Goal: Contribute content: Add original content to the website for others to see

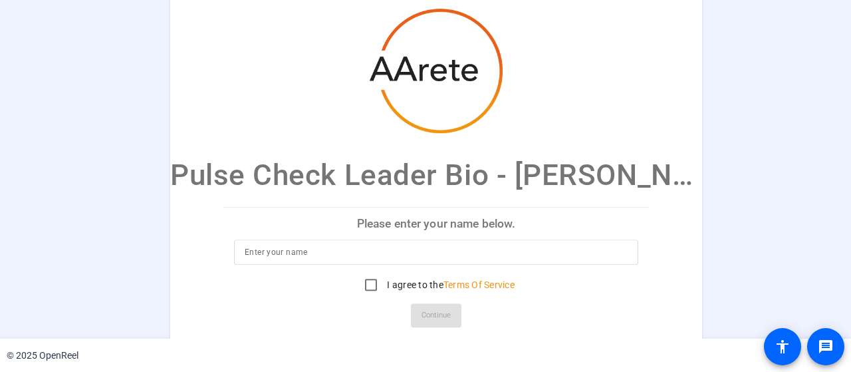
click at [270, 253] on input at bounding box center [436, 252] width 383 height 16
type input "Mark O'Hara"
click at [358, 284] on input "I agree to the Terms Of Service" at bounding box center [371, 284] width 27 height 27
checkbox input "true"
click at [411, 315] on span at bounding box center [436, 315] width 51 height 32
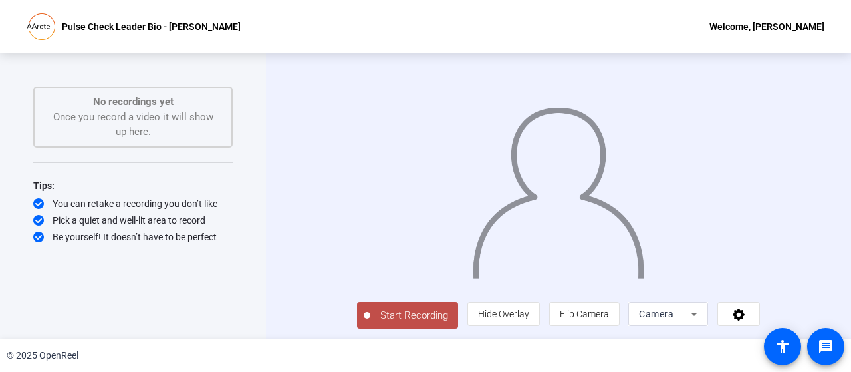
scroll to position [27, 0]
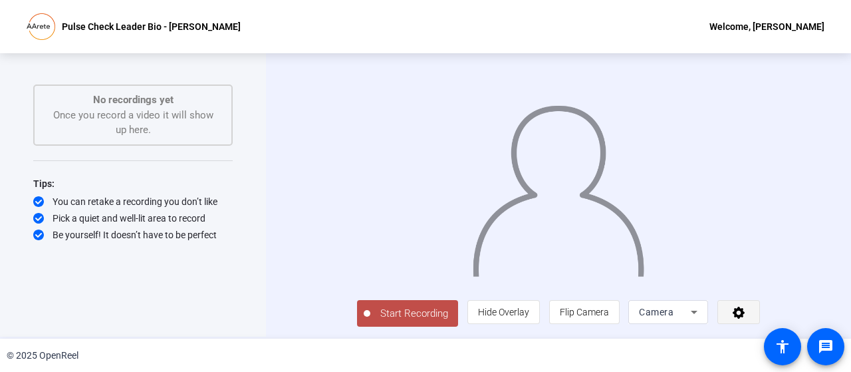
click at [746, 312] on icon at bounding box center [738, 311] width 15 height 13
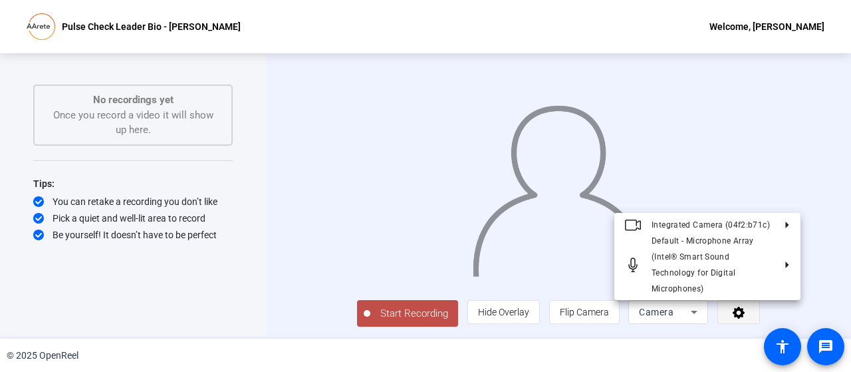
click at [780, 312] on div at bounding box center [425, 186] width 851 height 372
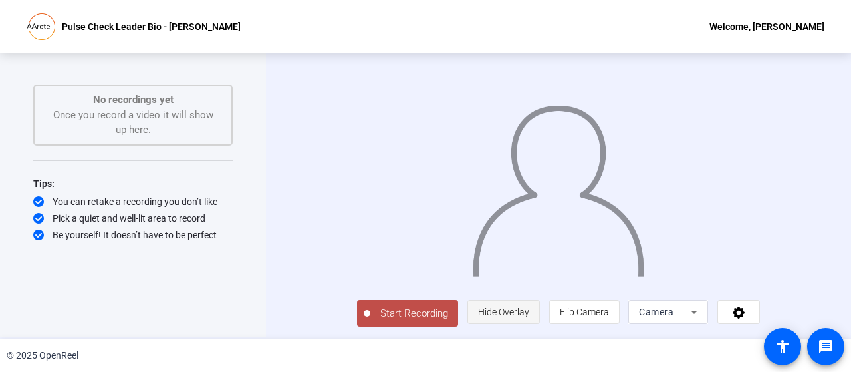
click at [529, 315] on span "Hide Overlay" at bounding box center [503, 311] width 51 height 11
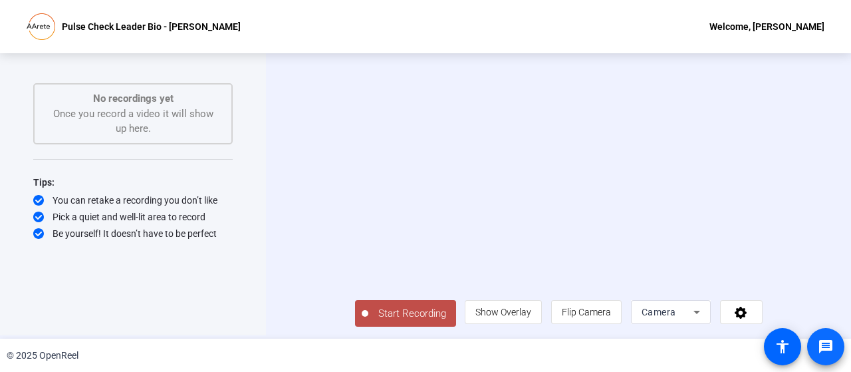
click at [828, 348] on mat-icon "message" at bounding box center [825, 346] width 16 height 16
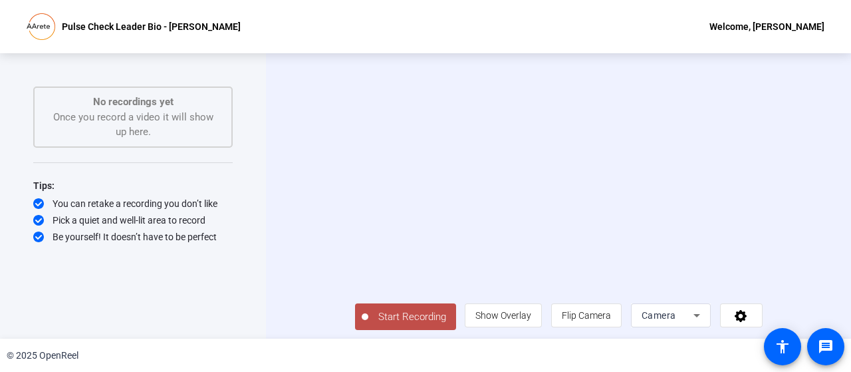
click at [76, 33] on p "Pulse Check Leader Bio - [PERSON_NAME]" at bounding box center [151, 27] width 179 height 16
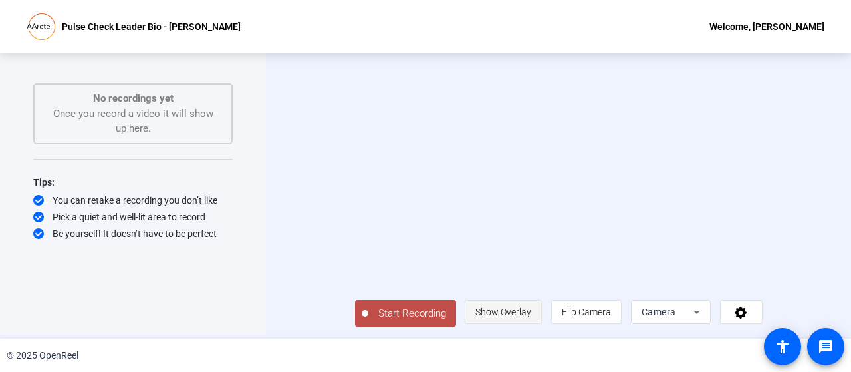
click at [524, 311] on span "Show Overlay" at bounding box center [503, 311] width 56 height 11
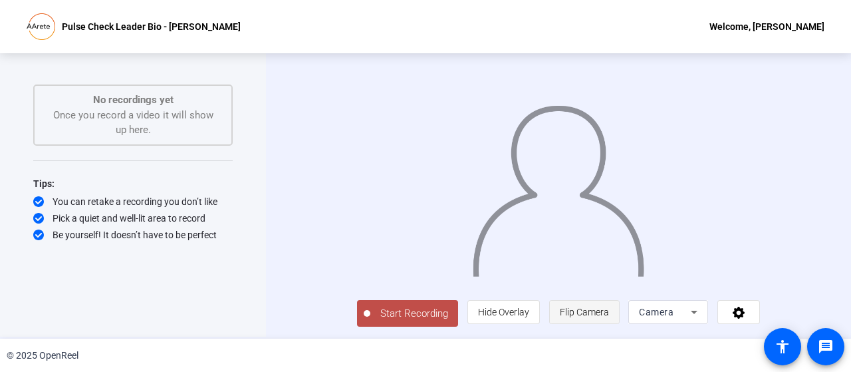
click at [609, 309] on span "Flip Camera" at bounding box center [584, 311] width 49 height 11
click at [691, 311] on div "Camera" at bounding box center [665, 312] width 52 height 16
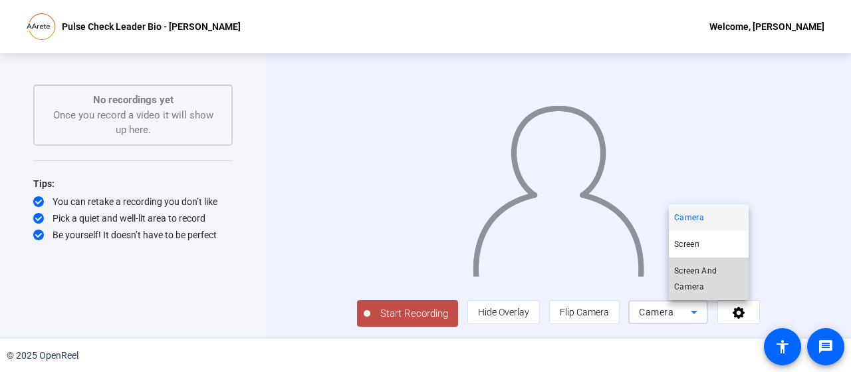
click at [687, 276] on span "Screen And Camera" at bounding box center [708, 279] width 69 height 32
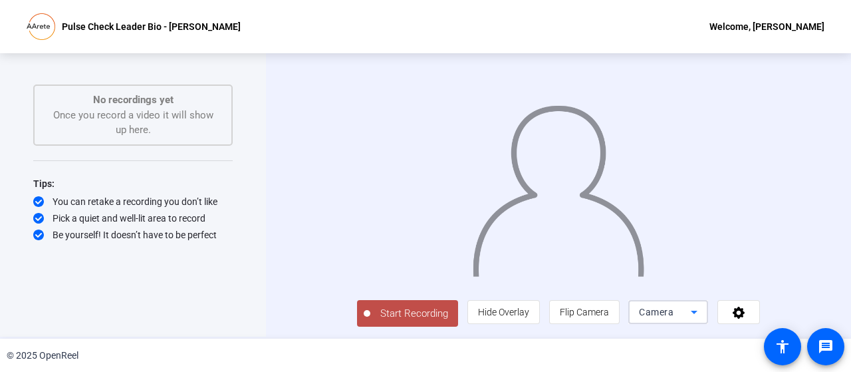
scroll to position [0, 0]
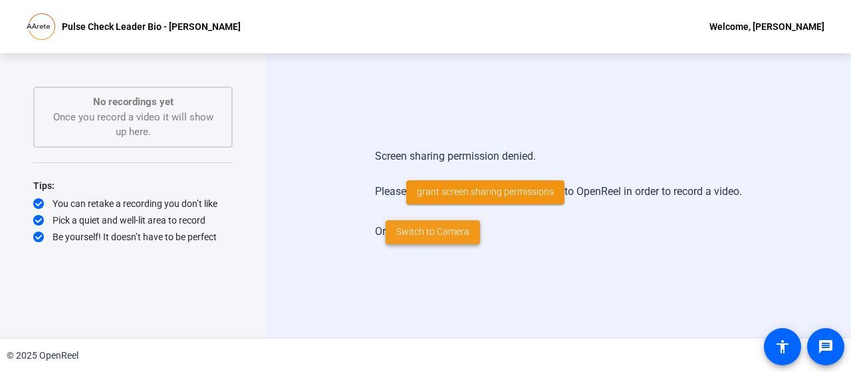
click at [432, 237] on span "Switch to Camera" at bounding box center [432, 232] width 73 height 14
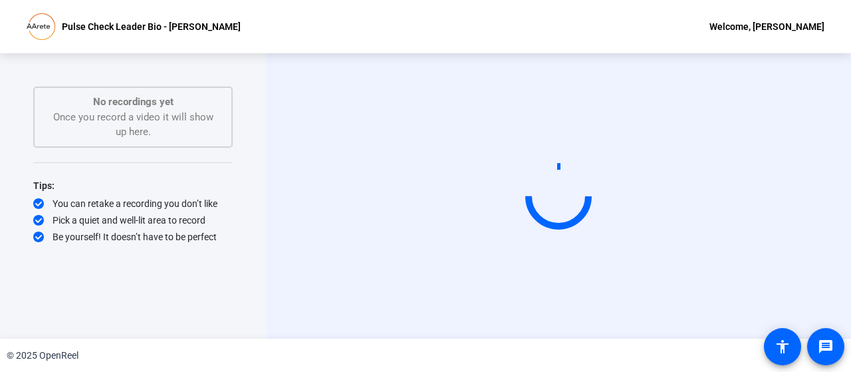
click at [432, 237] on div "Start Recording person Hide Overlay flip Flip Camera Camera" at bounding box center [558, 196] width 497 height 112
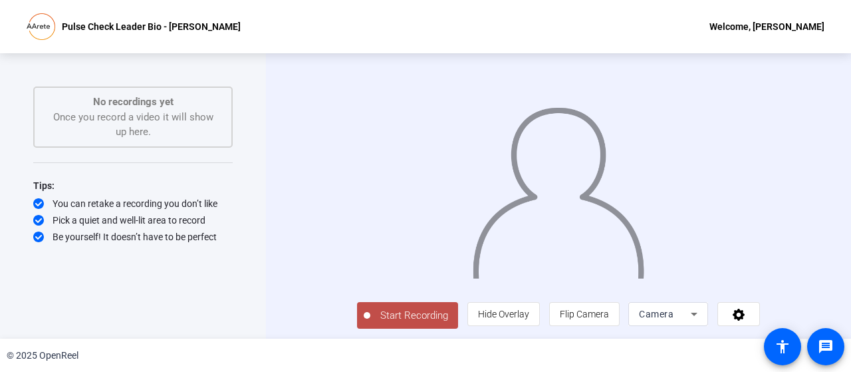
scroll to position [27, 0]
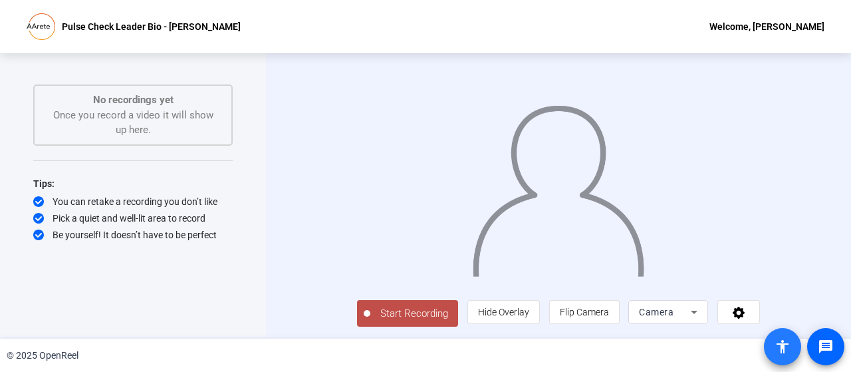
click at [776, 349] on mat-icon "accessibility" at bounding box center [782, 346] width 16 height 16
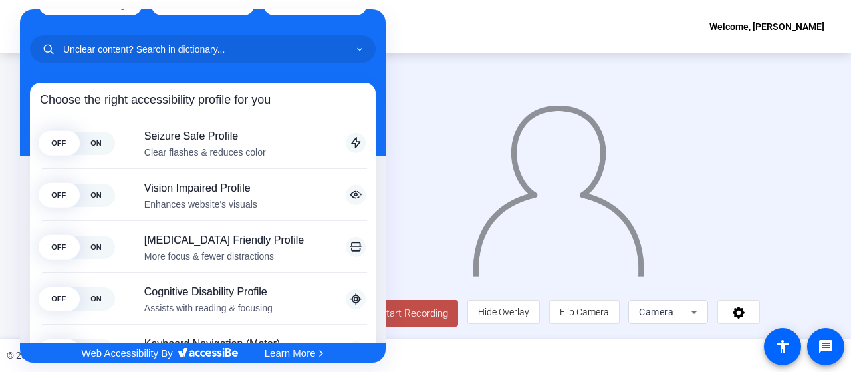
scroll to position [0, 0]
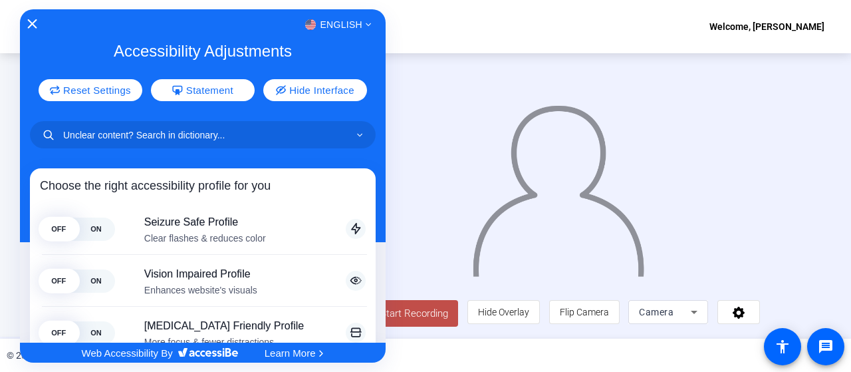
click at [32, 25] on icon "Close Accessibility Interface" at bounding box center [31, 23] width 9 height 9
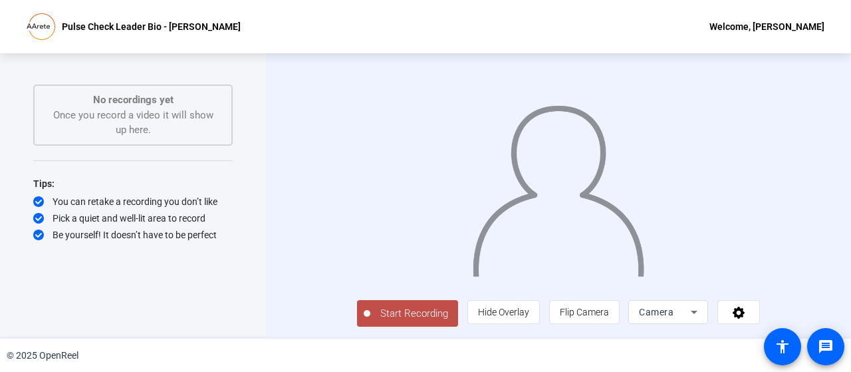
click at [683, 116] on div at bounding box center [558, 174] width 403 height 227
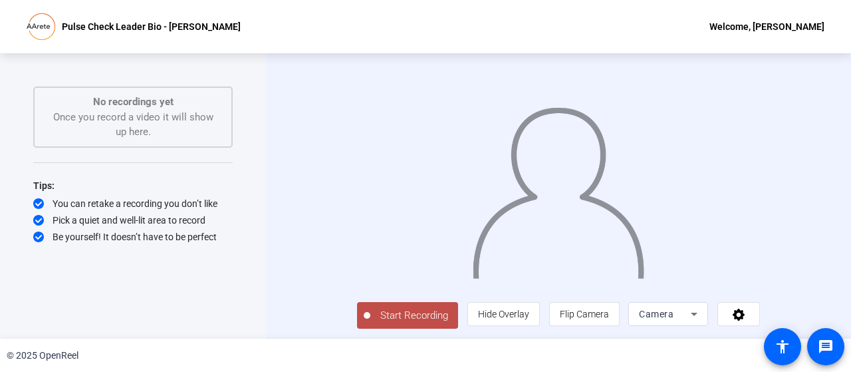
scroll to position [27, 0]
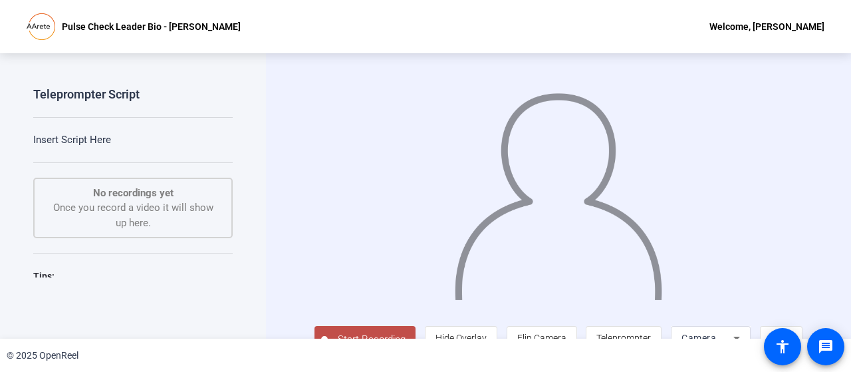
click at [78, 142] on p "Insert Script Here" at bounding box center [132, 139] width 199 height 15
click at [40, 138] on p "Insert Script Here" at bounding box center [132, 139] width 199 height 15
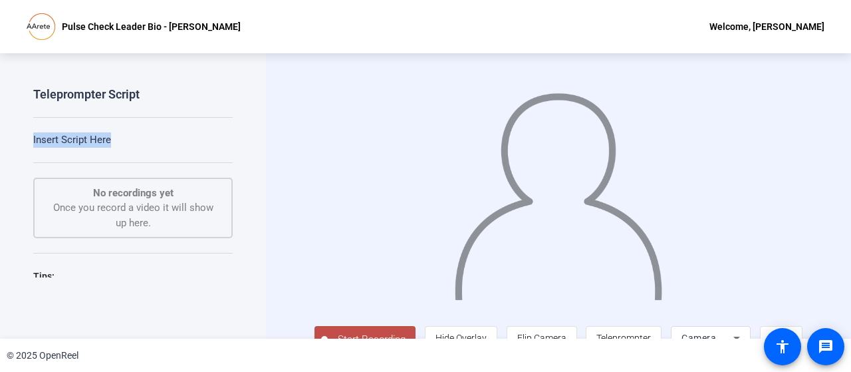
click at [40, 138] on p "Insert Script Here" at bounding box center [132, 139] width 199 height 15
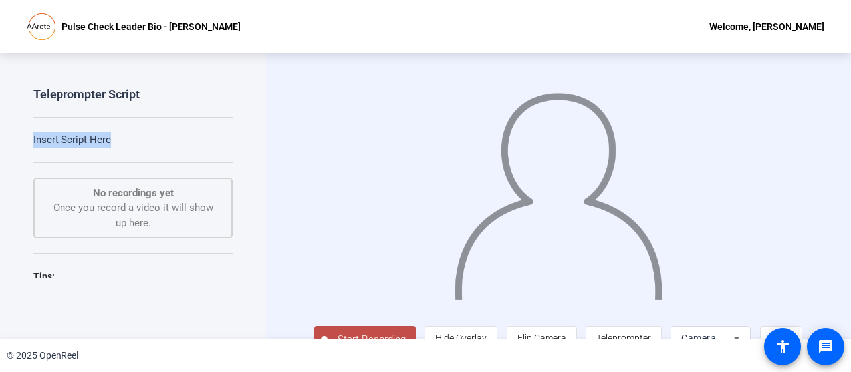
click at [40, 138] on p "Insert Script Here" at bounding box center [132, 139] width 199 height 15
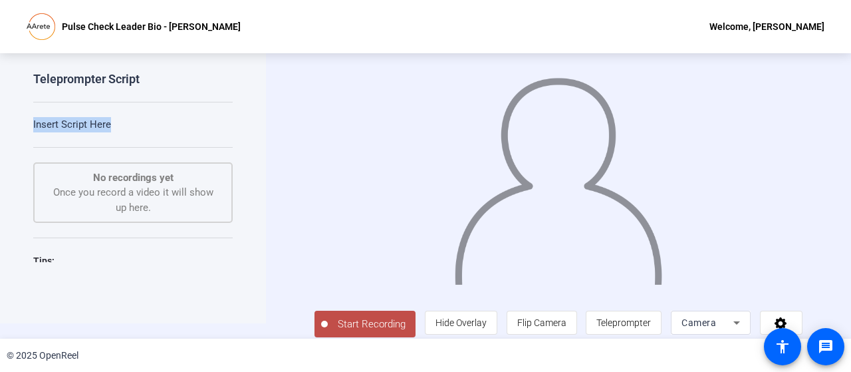
scroll to position [27, 0]
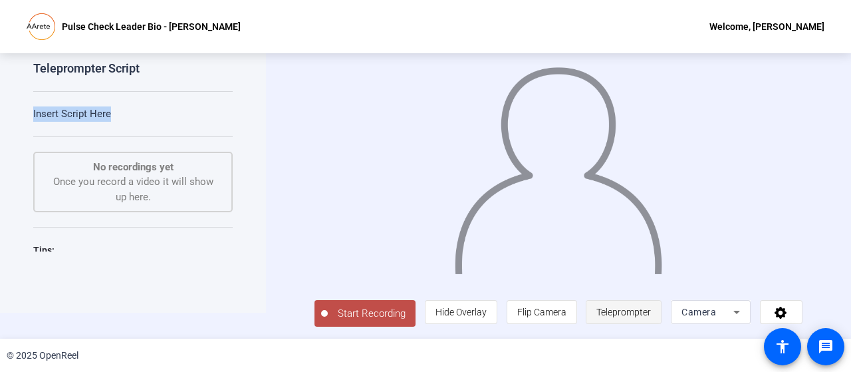
click at [634, 310] on span "Teleprompter" at bounding box center [623, 311] width 54 height 11
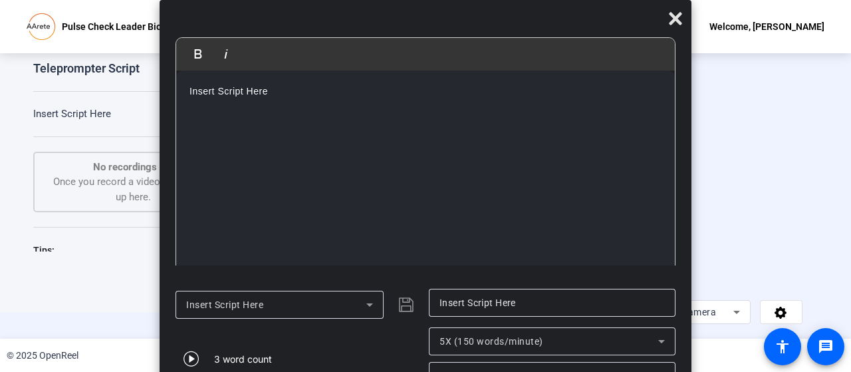
click at [280, 95] on p "Insert Script Here" at bounding box center [425, 91] width 472 height 15
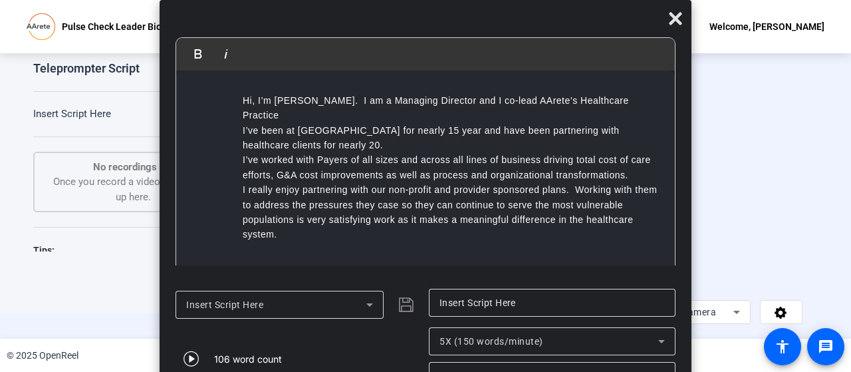
click at [357, 341] on div "106 word count" at bounding box center [298, 358] width 247 height 62
click at [592, 208] on li "I really enjoy partnering with our non-profit and provider sponsored plans. Wor…" at bounding box center [452, 212] width 419 height 60
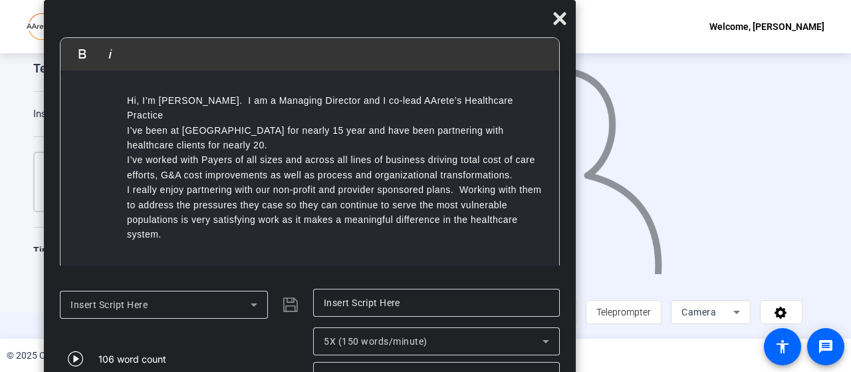
drag, startPoint x: 537, startPoint y: 15, endPoint x: 421, endPoint y: 43, distance: 119.0
click at [421, 43] on div "Bold Italic Hi, I’m Mark O’Hara. I am a Managing Director and I co-lead AArete’…" at bounding box center [310, 199] width 532 height 399
click at [393, 300] on input "Insert Script Here" at bounding box center [436, 302] width 225 height 16
click at [220, 301] on div "Insert Script Here" at bounding box center [160, 304] width 180 height 16
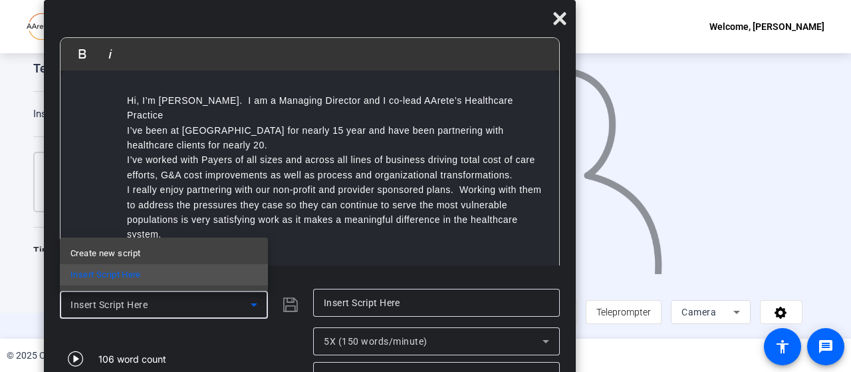
click at [220, 301] on div at bounding box center [425, 186] width 851 height 372
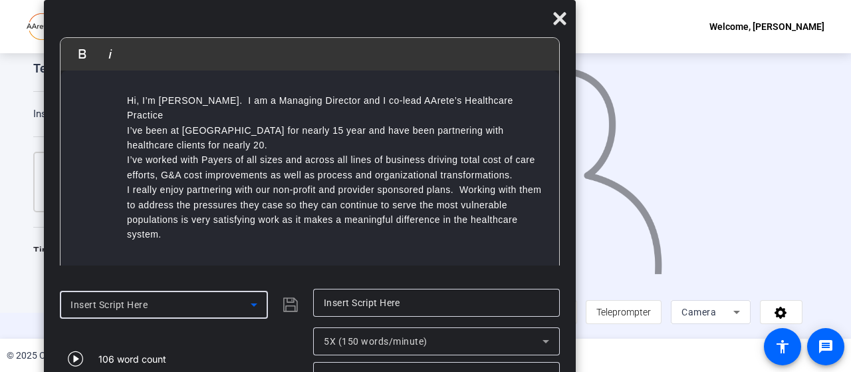
click at [220, 301] on div "Insert Script Here" at bounding box center [160, 304] width 180 height 16
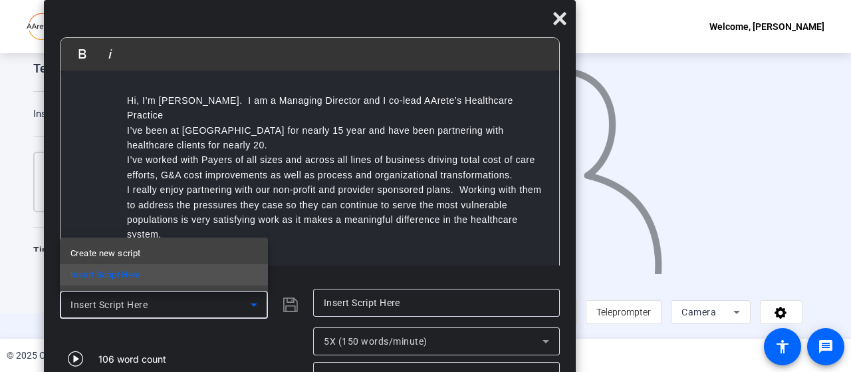
click at [217, 342] on div at bounding box center [425, 186] width 851 height 372
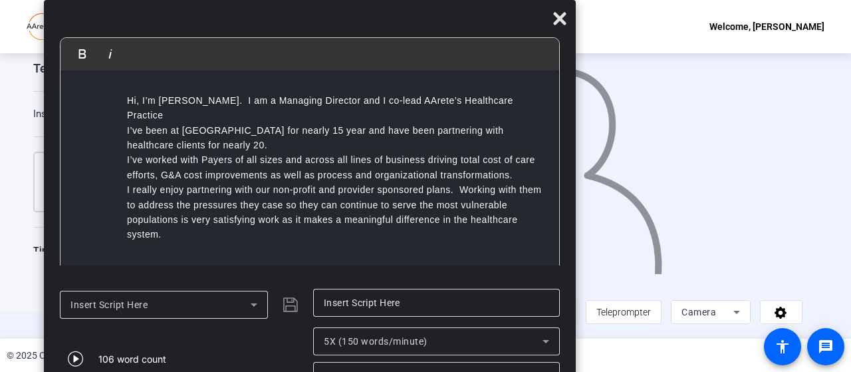
click at [124, 173] on ul "Hi, I’m Mark O’Hara. I am a Managing Director and I co-lead AArete’s Healthcare…" at bounding box center [322, 167] width 445 height 149
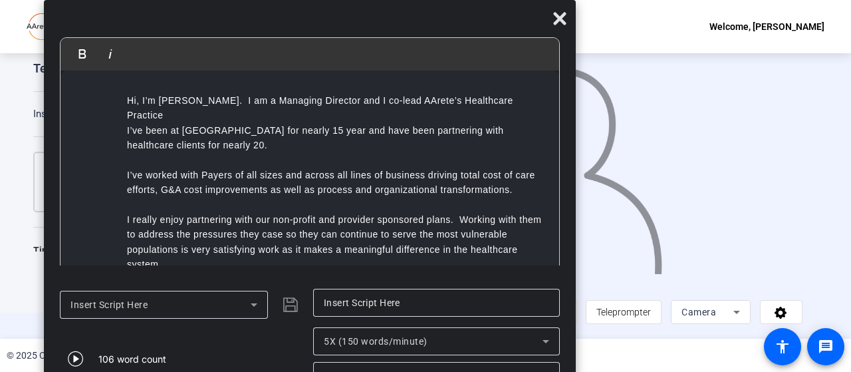
click at [565, 341] on mat-dialog-actions "Insert Script Here Insert Script Here 106 word count 5X (150 words/minute) 20px" at bounding box center [310, 339] width 532 height 114
click at [558, 22] on icon at bounding box center [559, 18] width 13 height 13
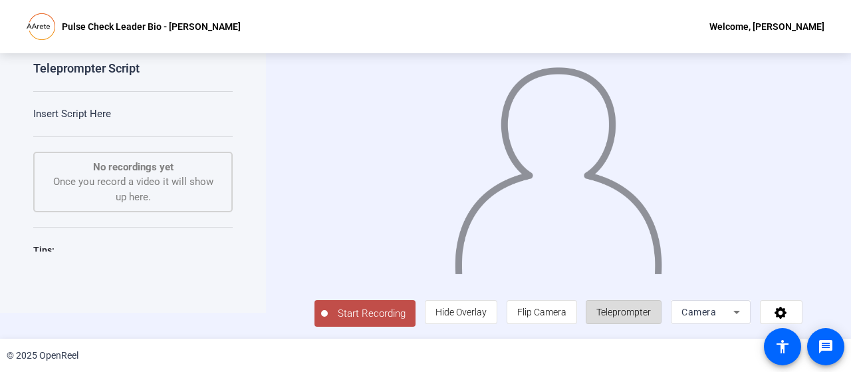
click at [618, 313] on span "Teleprompter" at bounding box center [623, 311] width 54 height 11
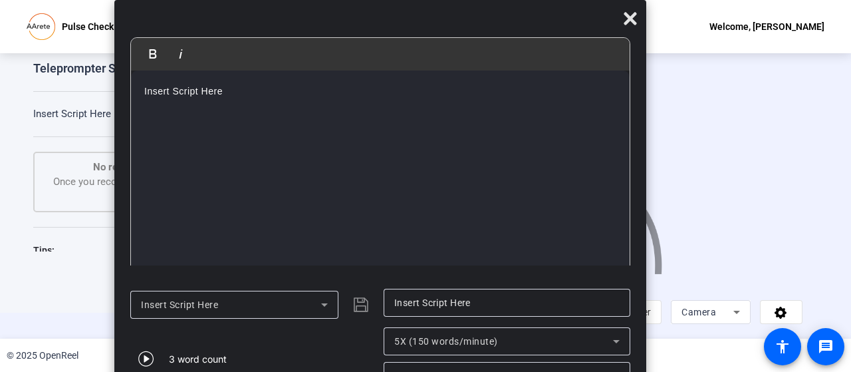
drag, startPoint x: 546, startPoint y: 21, endPoint x: 501, endPoint y: 82, distance: 76.0
click at [501, 82] on div "Bold Italic Insert Script Here Enter script here... Insert Script Here Insert S…" at bounding box center [380, 199] width 532 height 399
click at [238, 111] on div "Insert Script Here" at bounding box center [380, 179] width 498 height 219
click at [282, 304] on div "Insert Script Here" at bounding box center [231, 304] width 180 height 16
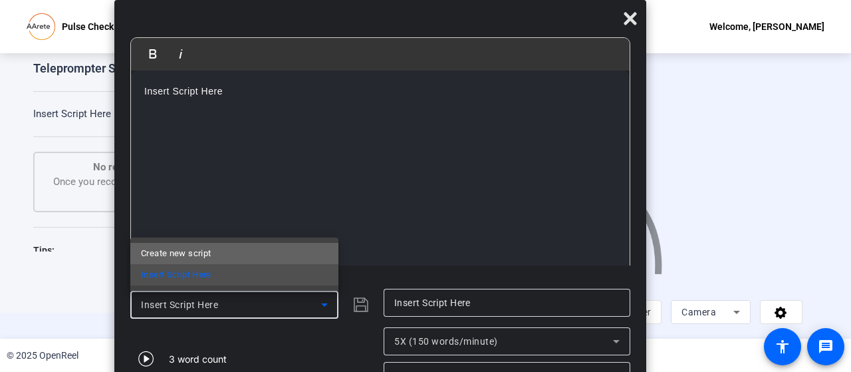
click at [246, 253] on mat-option "Create new script" at bounding box center [234, 253] width 208 height 21
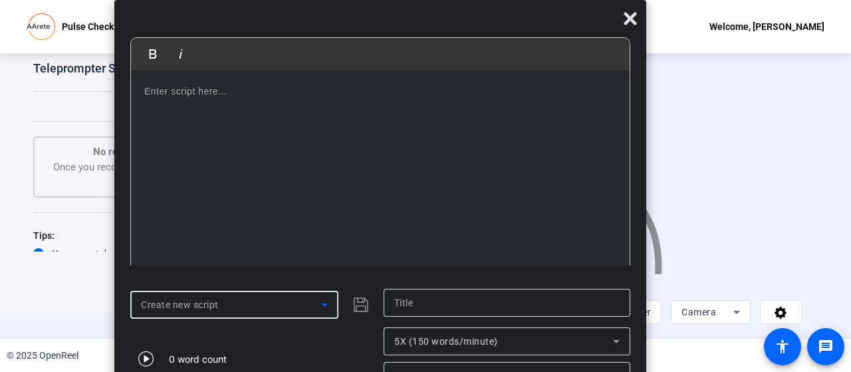
click at [225, 102] on div at bounding box center [380, 179] width 498 height 219
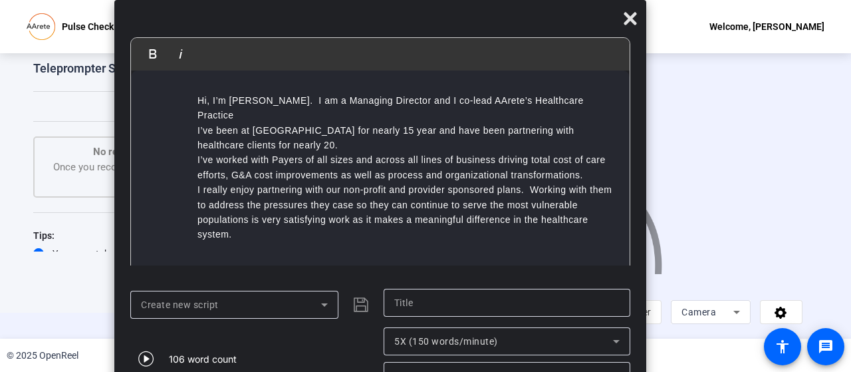
click at [193, 143] on ul "Hi, I’m Mark O’Hara. I am a Managing Director and I co-lead AArete’s Healthcare…" at bounding box center [393, 167] width 445 height 149
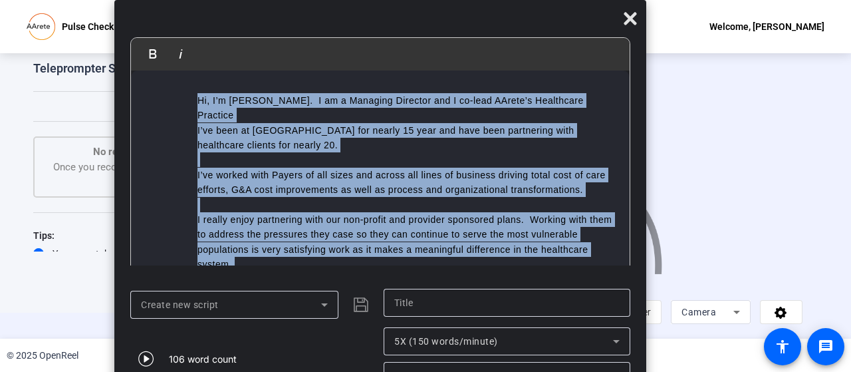
scroll to position [13, 0]
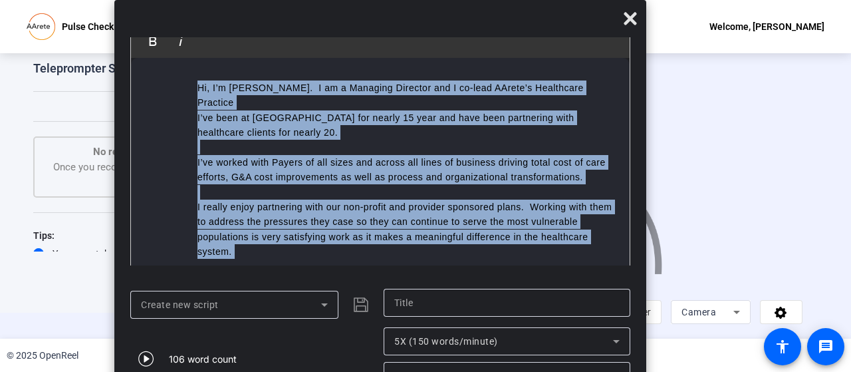
copy ul "Hi, I’m Mark O’Hara. I am a Managing Director and I co-lead AArete’s Healthcare…"
click at [556, 251] on div "Hi, I’m Mark O’Hara. I am a Managing Director and I co-lead AArete’s Healthcare…" at bounding box center [380, 177] width 498 height 239
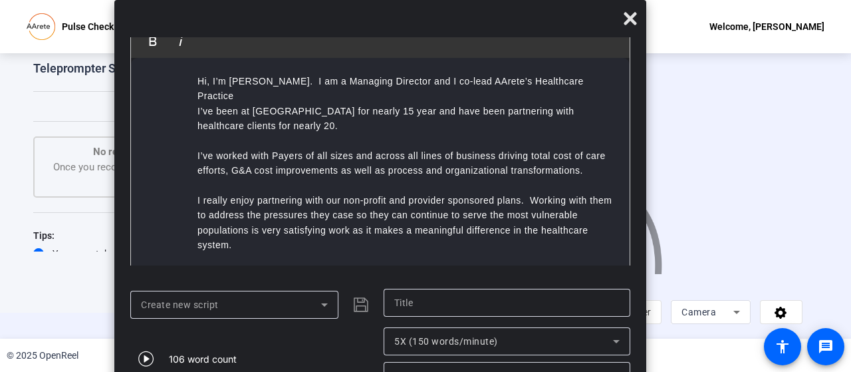
scroll to position [15, 0]
click at [488, 352] on div "5X (150 words/minute)" at bounding box center [506, 341] width 225 height 28
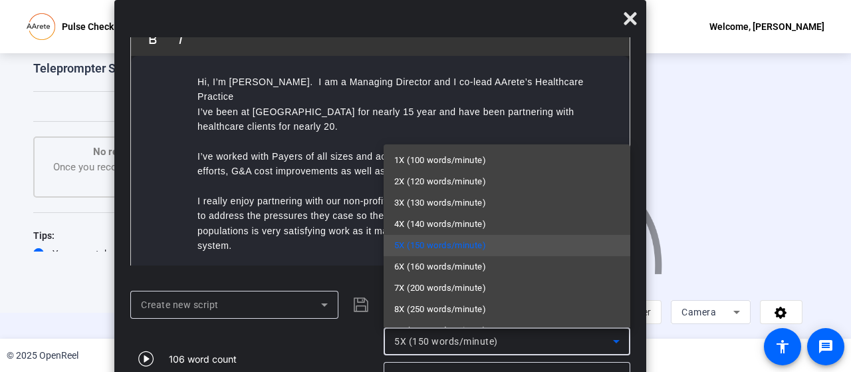
click at [488, 352] on div at bounding box center [425, 186] width 851 height 372
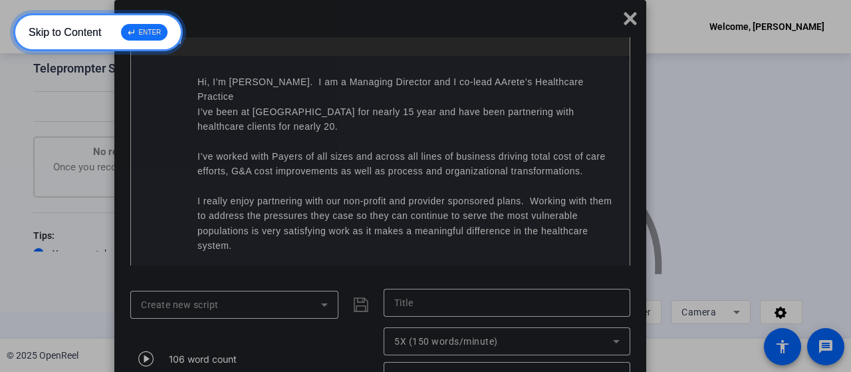
click at [153, 29] on div "↵ ENTER" at bounding box center [144, 32] width 47 height 17
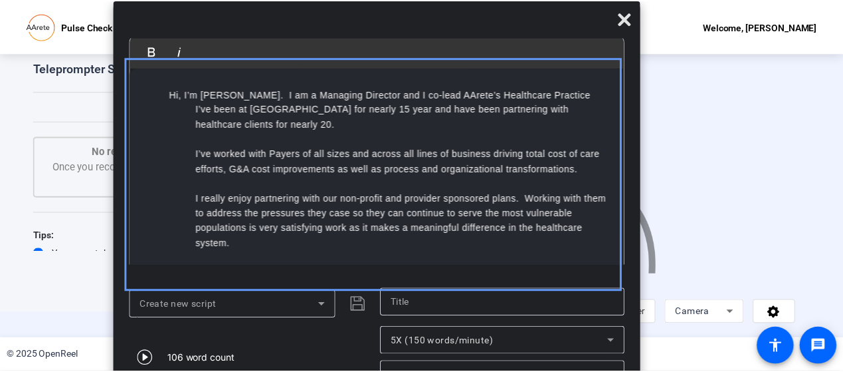
scroll to position [7, 0]
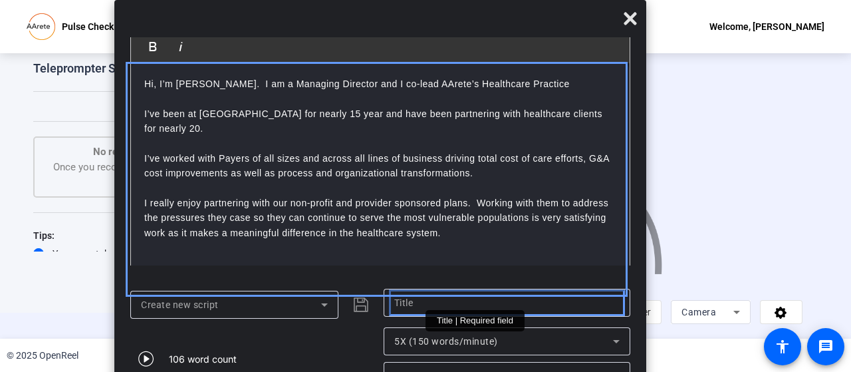
click at [443, 307] on input "Title" at bounding box center [506, 302] width 225 height 16
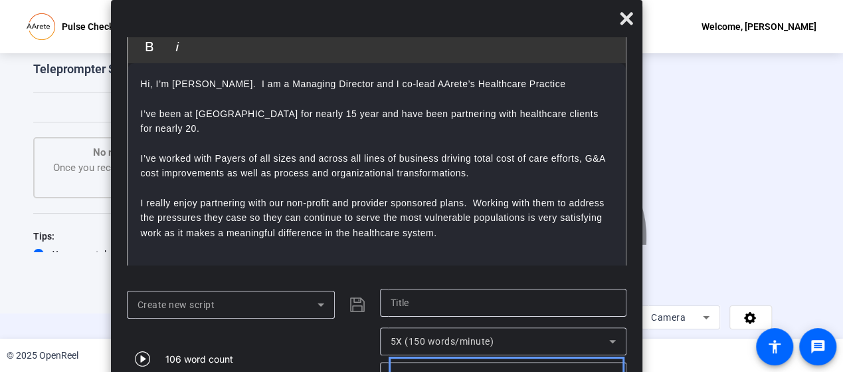
scroll to position [27, 0]
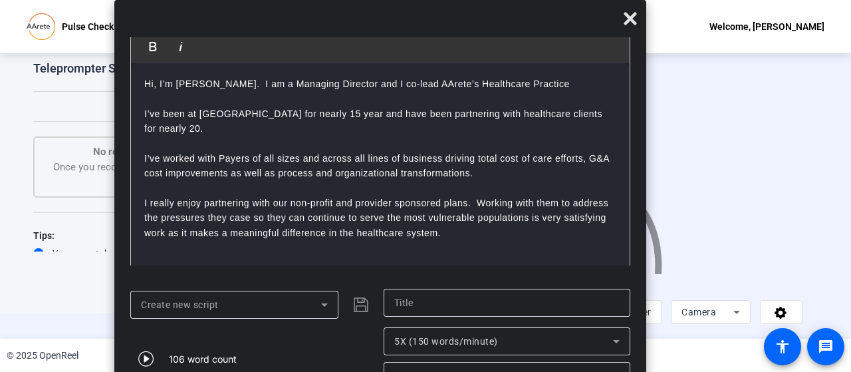
click at [341, 352] on div "106 word count" at bounding box center [253, 358] width 247 height 62
click at [361, 305] on div "Create new script | Submit" at bounding box center [253, 304] width 247 height 32
click at [344, 342] on div "106 word count" at bounding box center [253, 358] width 247 height 62
drag, startPoint x: 507, startPoint y: 20, endPoint x: 451, endPoint y: 24, distance: 56.6
click at [451, 24] on div at bounding box center [380, 21] width 532 height 23
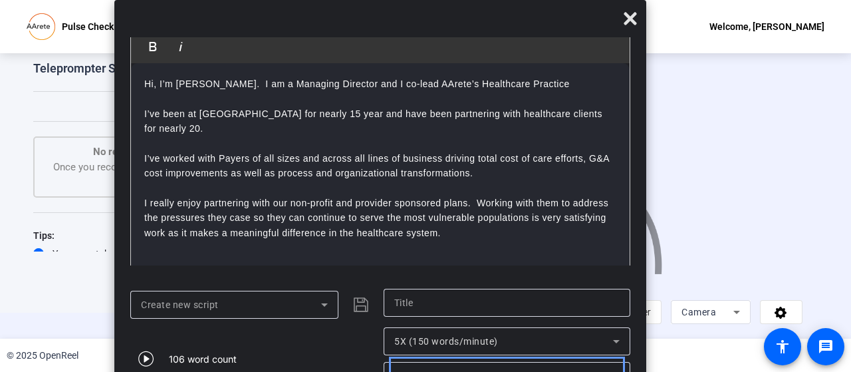
click at [565, 364] on div "20px" at bounding box center [506, 376] width 225 height 28
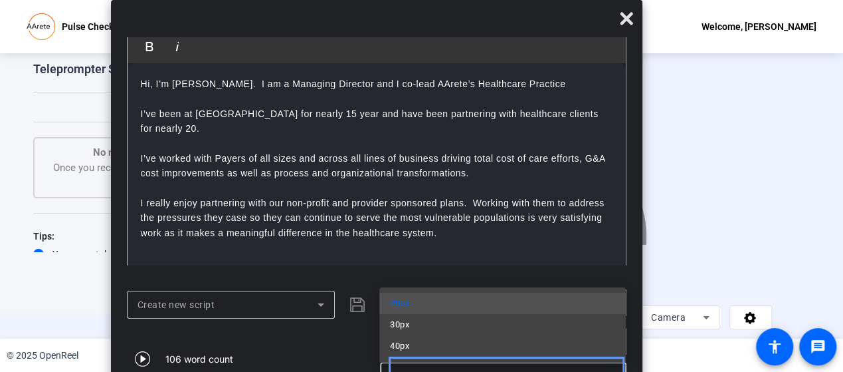
click at [565, 364] on div at bounding box center [421, 186] width 843 height 372
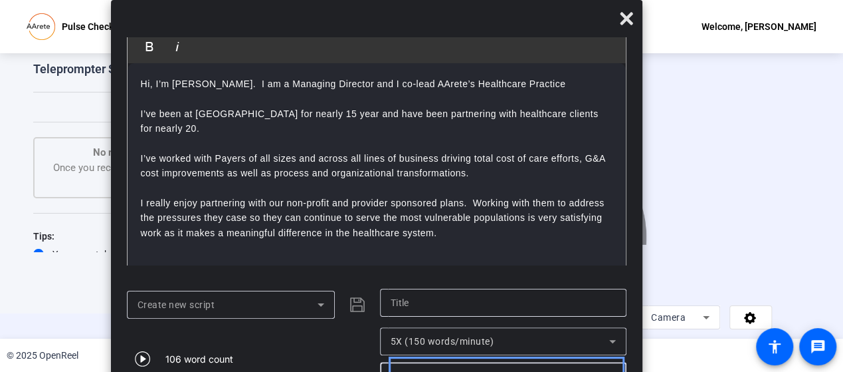
scroll to position [27, 0]
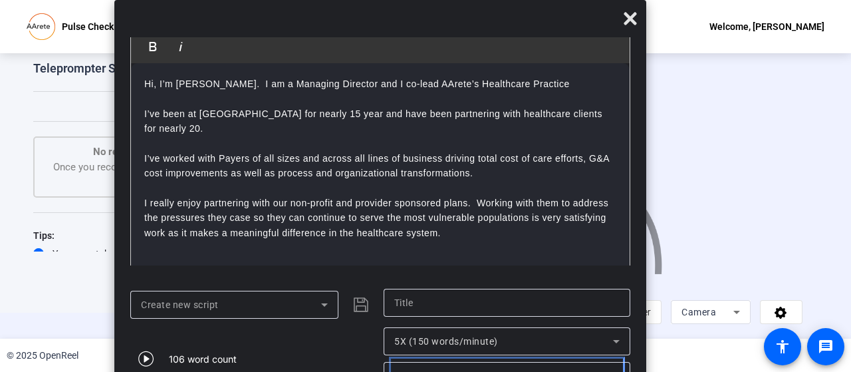
click at [565, 364] on div "20px" at bounding box center [506, 376] width 225 height 28
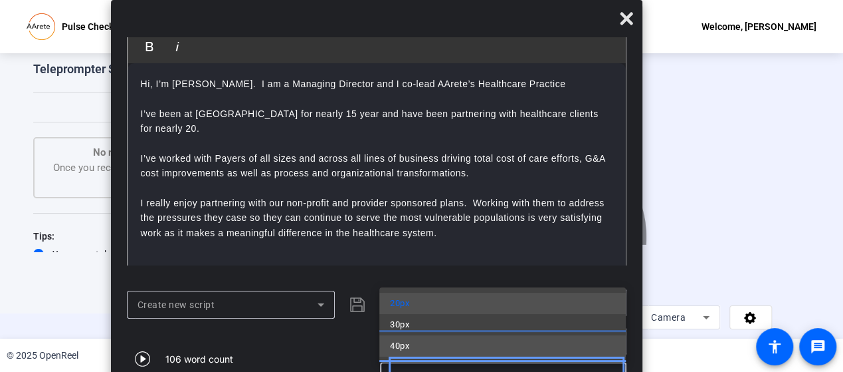
click at [457, 349] on mat-option "40px" at bounding box center [502, 345] width 247 height 21
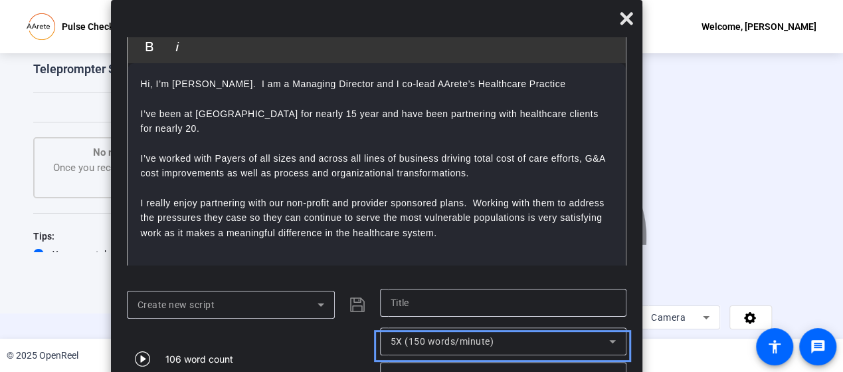
scroll to position [27, 0]
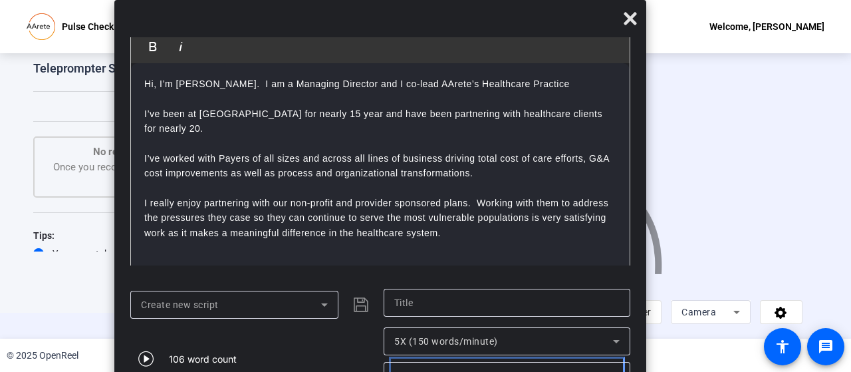
click at [512, 368] on div "40px" at bounding box center [503, 376] width 219 height 16
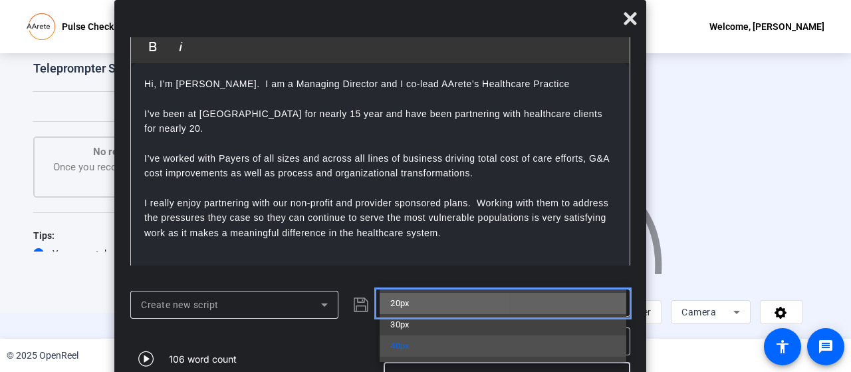
click at [399, 300] on span "20px" at bounding box center [399, 303] width 19 height 16
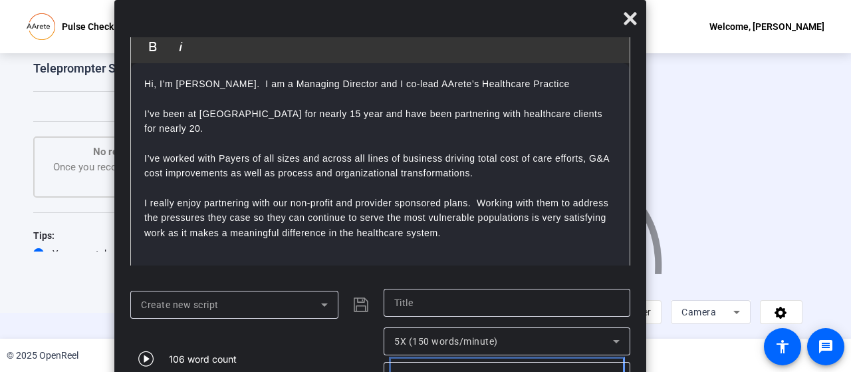
click at [472, 369] on div "20px" at bounding box center [503, 376] width 219 height 16
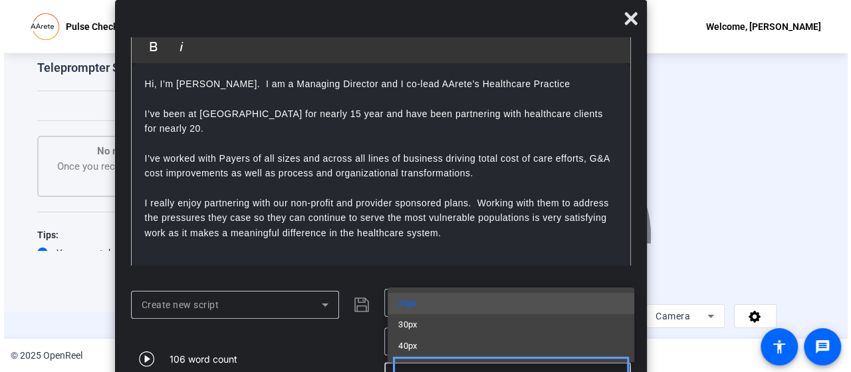
scroll to position [25, 0]
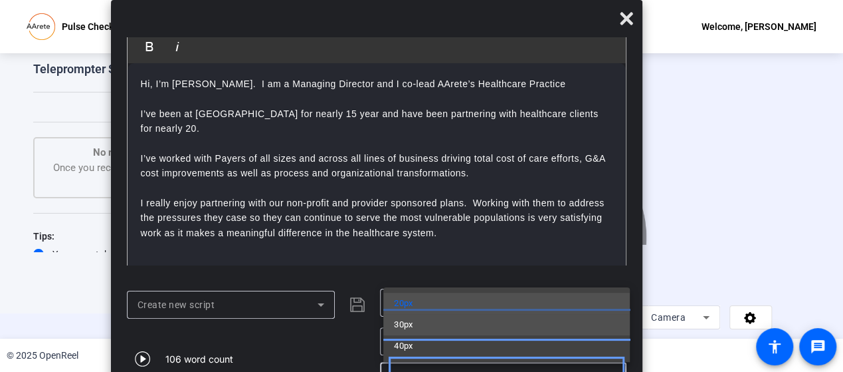
click at [413, 324] on span "30px" at bounding box center [403, 324] width 19 height 16
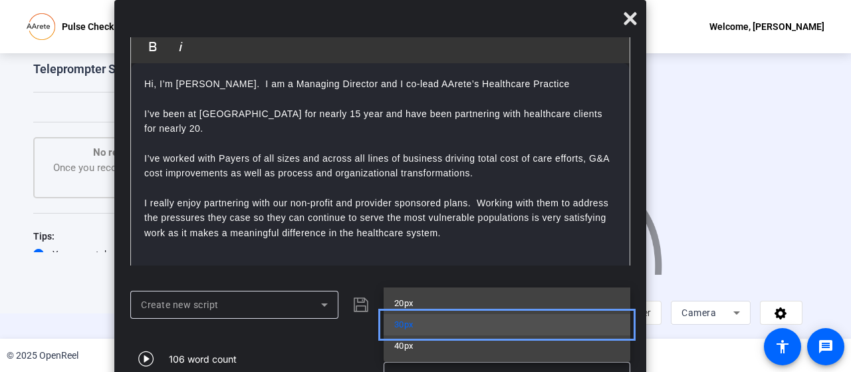
scroll to position [27, 0]
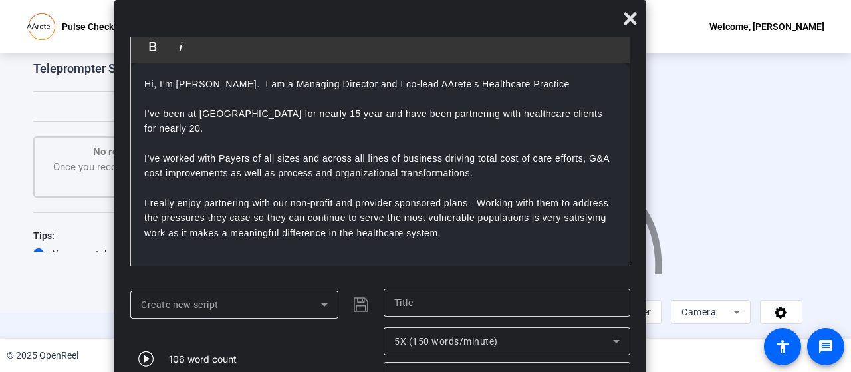
click at [319, 352] on div "106 word count" at bounding box center [253, 358] width 247 height 62
click at [360, 302] on div "Create new script | Submit" at bounding box center [253, 304] width 247 height 32
click at [342, 306] on div "Create new script | Submit" at bounding box center [253, 304] width 247 height 32
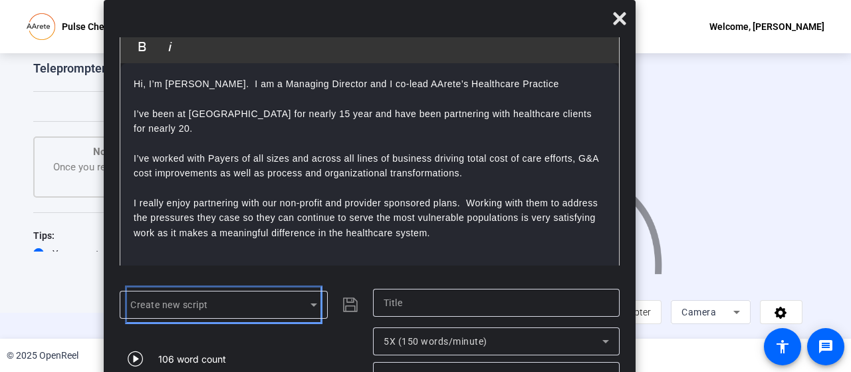
click at [307, 304] on icon at bounding box center [314, 304] width 16 height 16
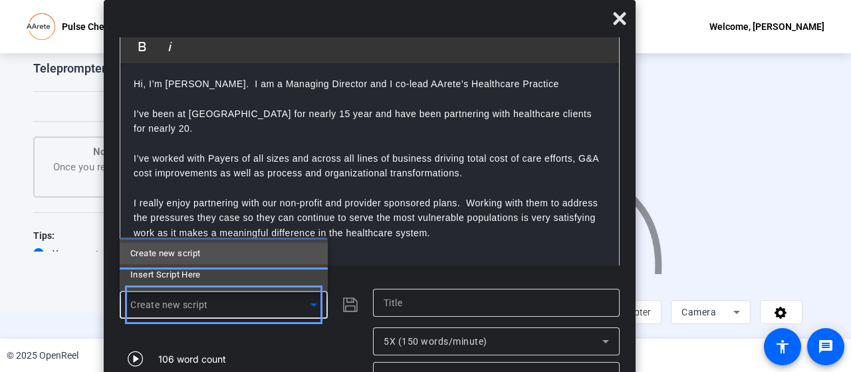
click at [293, 251] on mat-option "Create new script" at bounding box center [224, 253] width 208 height 21
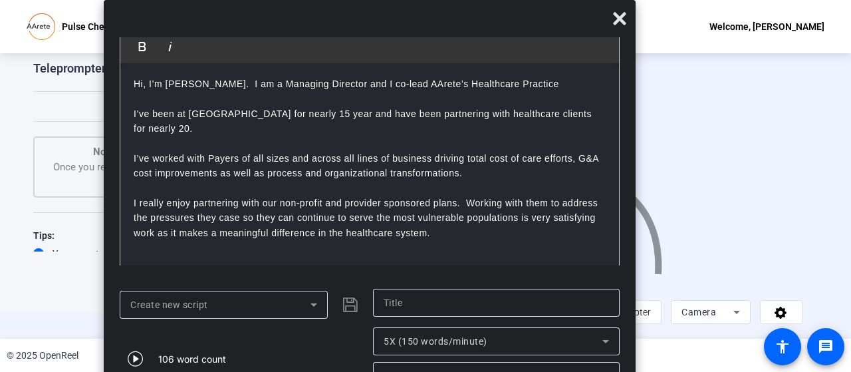
click at [350, 306] on div "Create new script | Submit" at bounding box center [243, 304] width 247 height 32
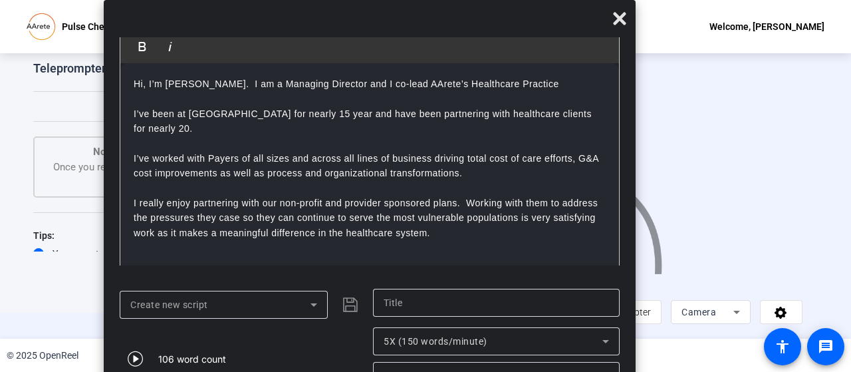
click at [350, 306] on div "Create new script | Submit" at bounding box center [243, 304] width 247 height 32
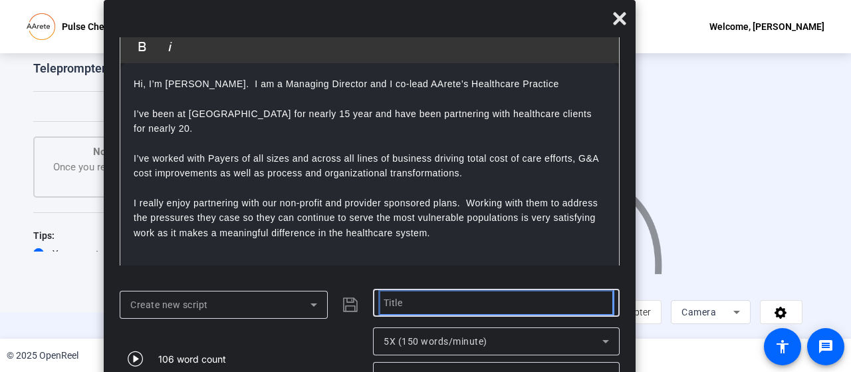
click at [408, 301] on input "Title" at bounding box center [495, 302] width 225 height 16
type input "Script"
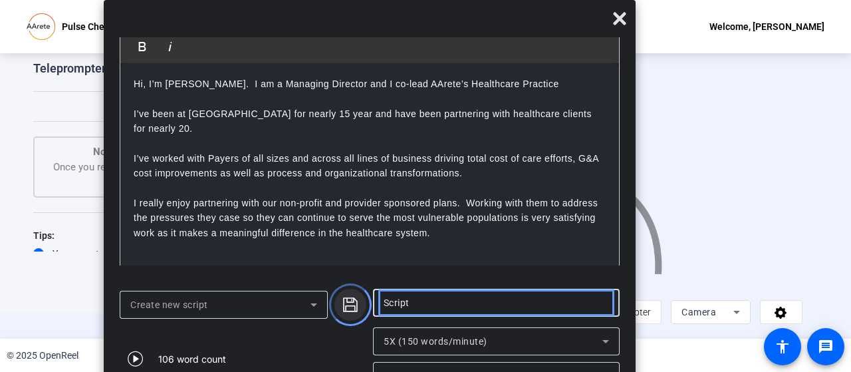
click at [348, 301] on icon "Submit" at bounding box center [350, 304] width 16 height 16
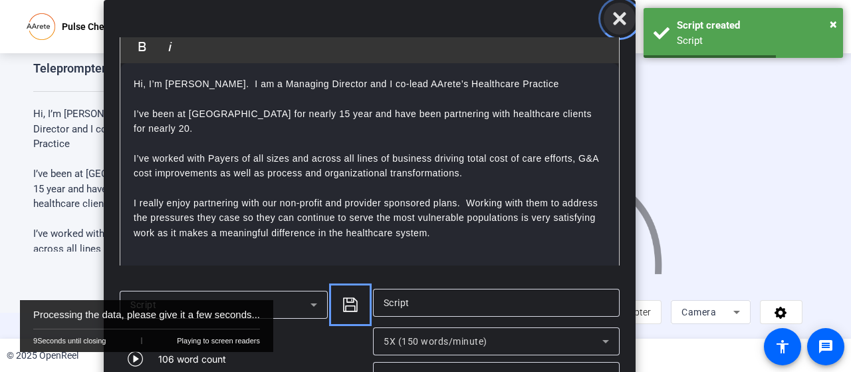
click at [616, 18] on icon "Close" at bounding box center [619, 19] width 16 height 16
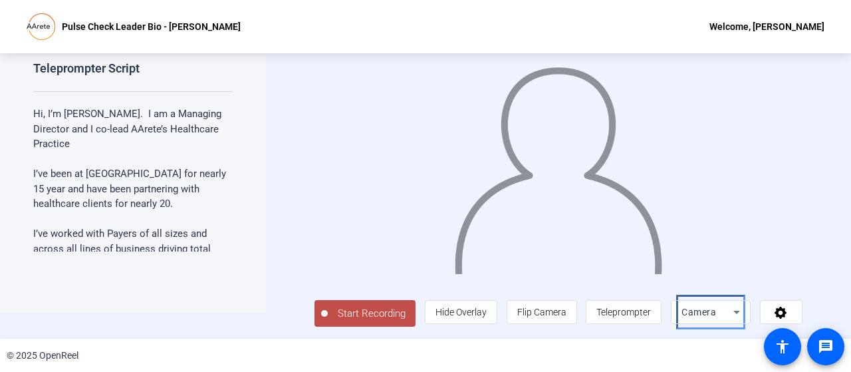
click at [738, 306] on icon "Page Menu" at bounding box center [736, 312] width 16 height 16
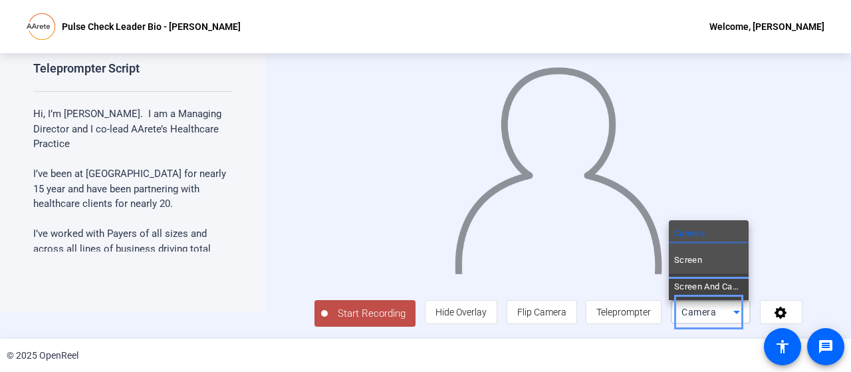
click at [706, 265] on mat-option "Screen" at bounding box center [709, 260] width 80 height 27
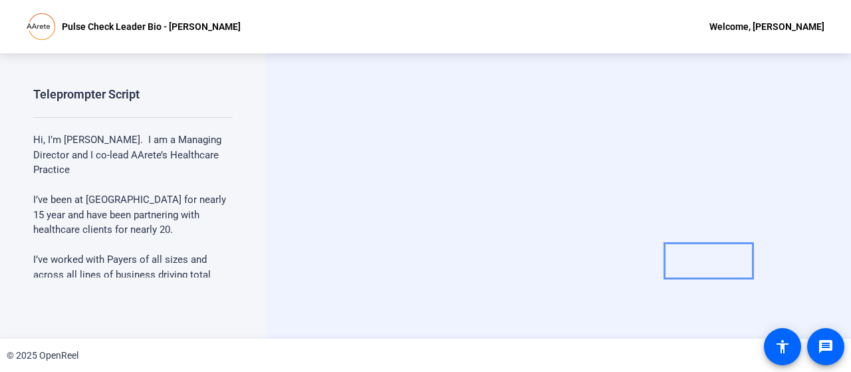
scroll to position [0, 0]
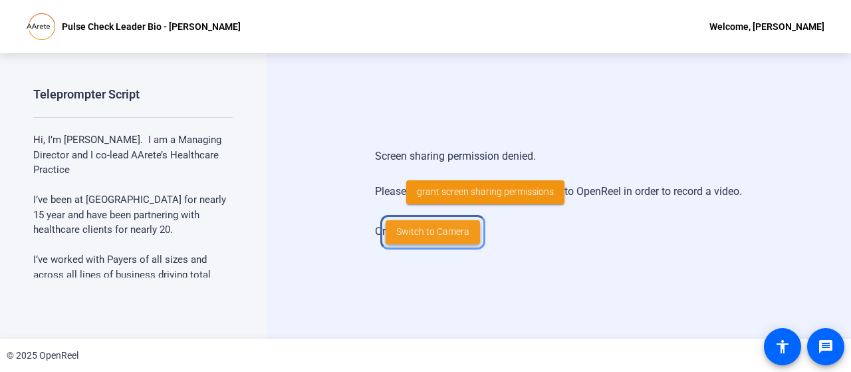
click at [455, 238] on span "Switch to Camera" at bounding box center [432, 232] width 73 height 14
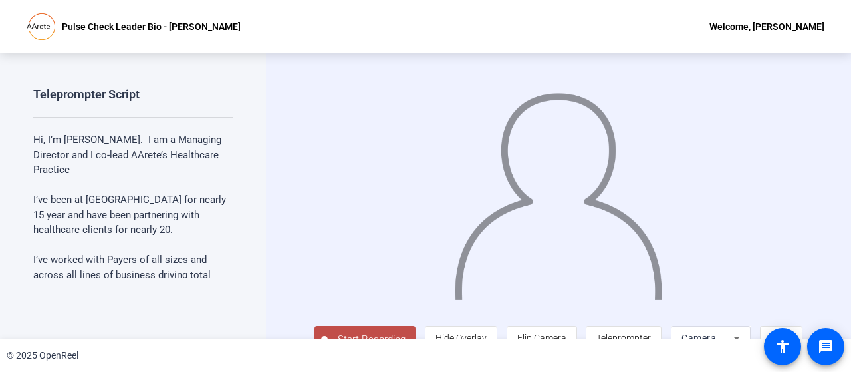
scroll to position [27, 0]
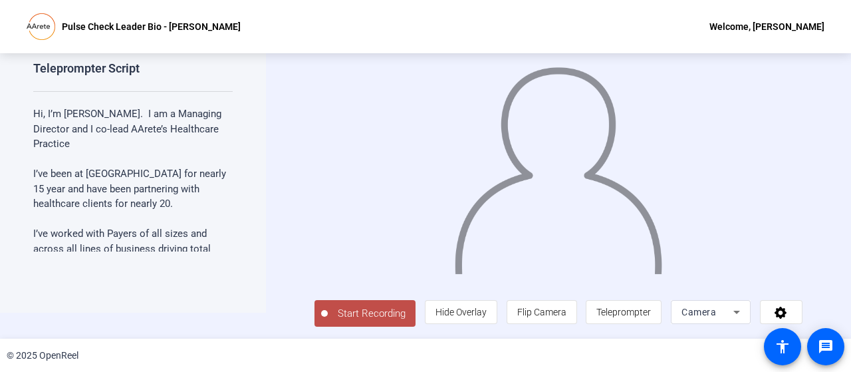
click at [735, 317] on icon "Page Menu" at bounding box center [736, 312] width 16 height 16
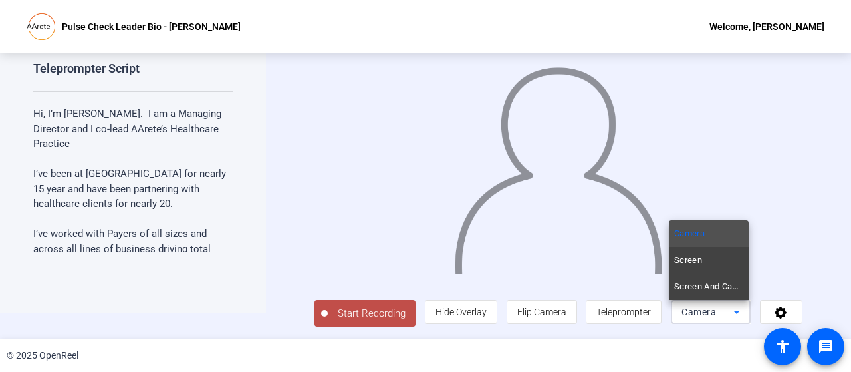
click at [735, 317] on div at bounding box center [425, 186] width 851 height 372
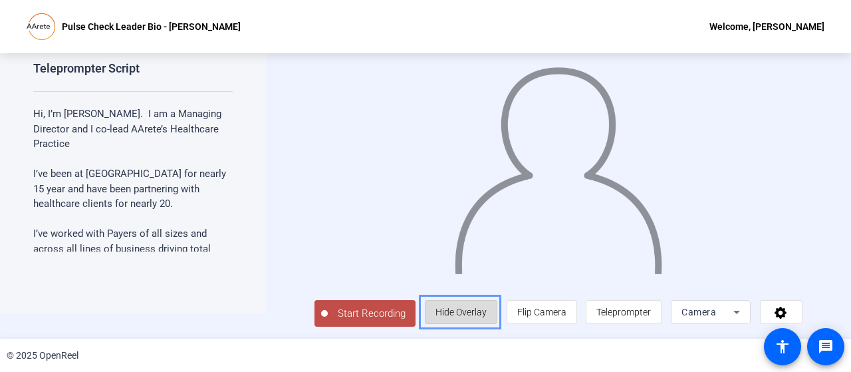
click at [467, 309] on span "Hide Overlay" at bounding box center [460, 311] width 51 height 25
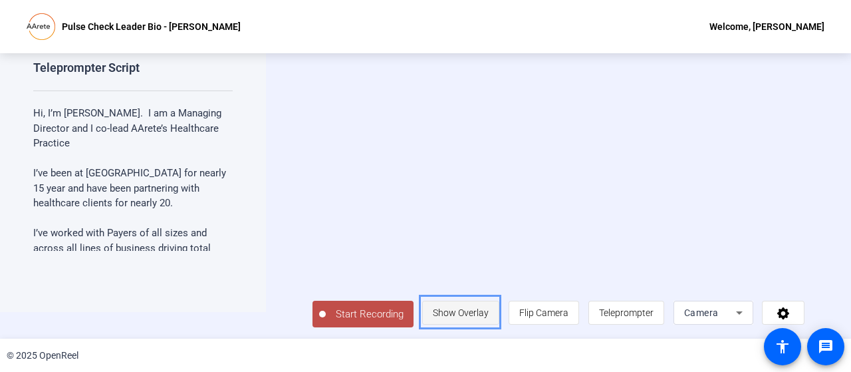
click at [467, 309] on span "Show Overlay" at bounding box center [461, 312] width 56 height 25
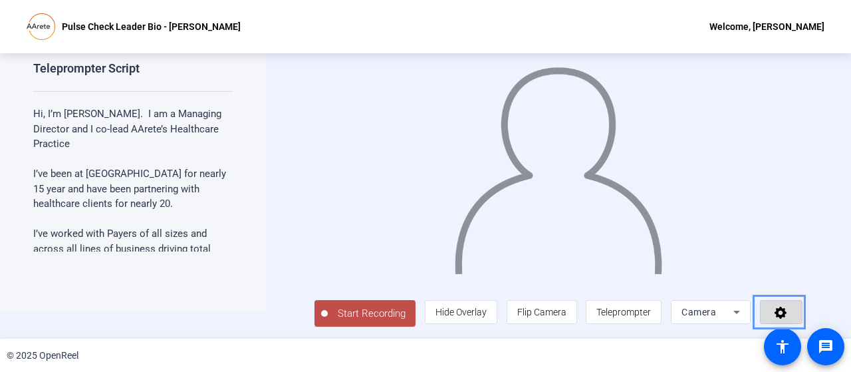
click at [774, 309] on icon "Menu" at bounding box center [780, 311] width 15 height 13
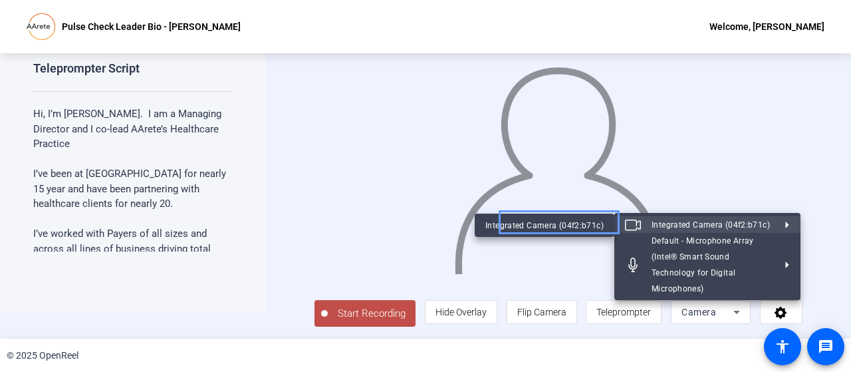
click at [261, 288] on div at bounding box center [425, 186] width 851 height 372
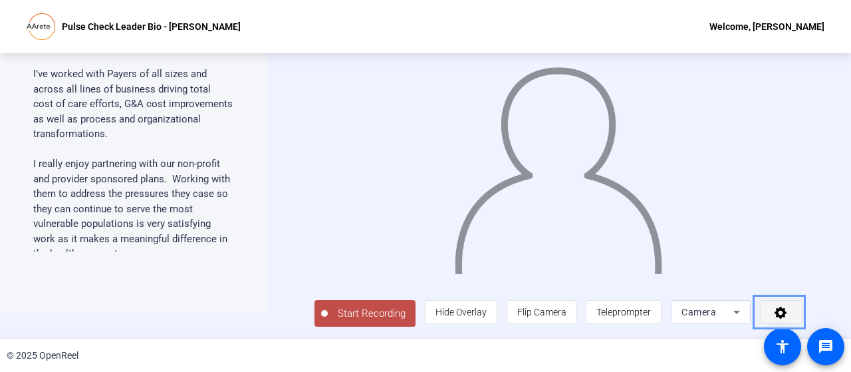
scroll to position [161, 0]
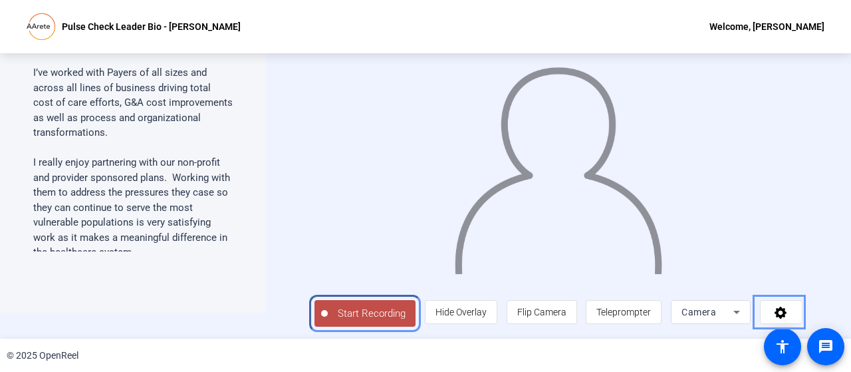
click at [361, 310] on span "Start Recording" at bounding box center [372, 313] width 88 height 15
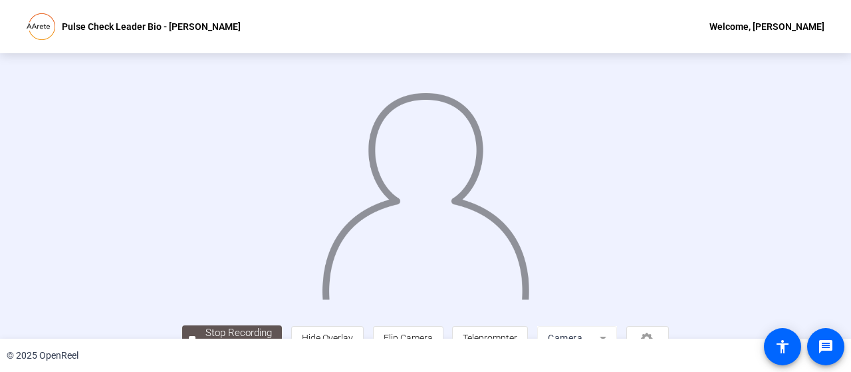
scroll to position [90, 0]
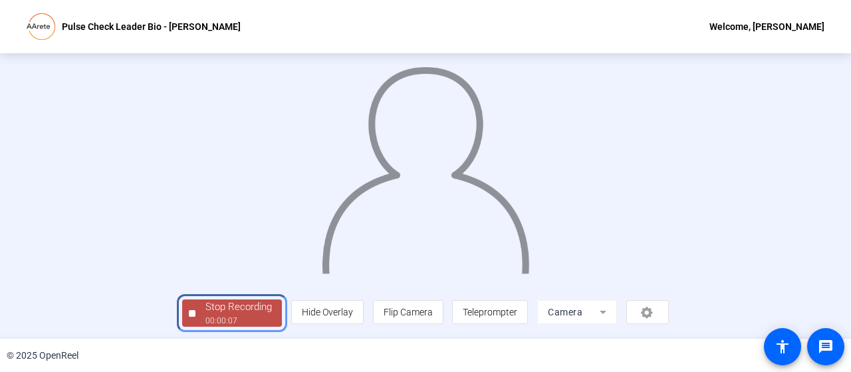
click at [205, 312] on div "Stop Recording" at bounding box center [238, 306] width 66 height 15
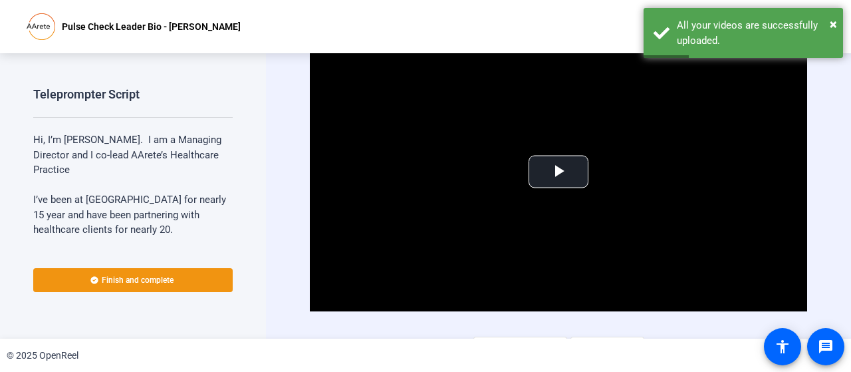
scroll to position [410, 0]
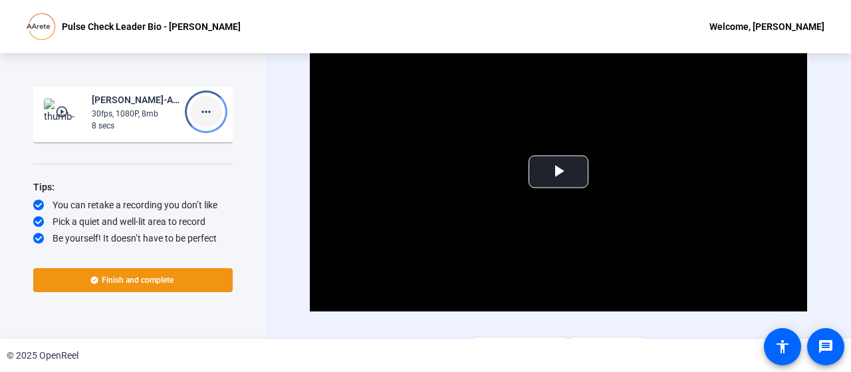
click at [198, 107] on mat-icon "more_horiz" at bounding box center [206, 112] width 16 height 16
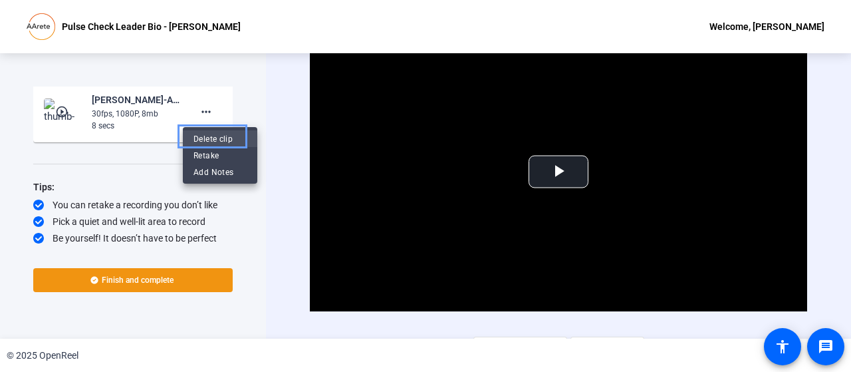
click at [207, 139] on span "Delete clip" at bounding box center [219, 139] width 53 height 16
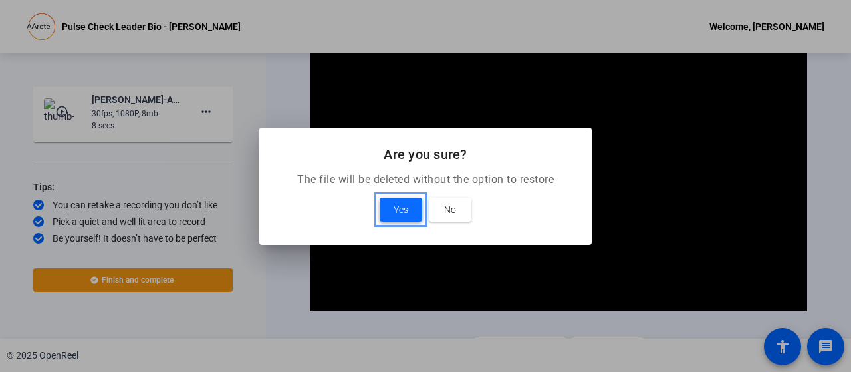
click at [393, 208] on span "Yes" at bounding box center [400, 209] width 15 height 16
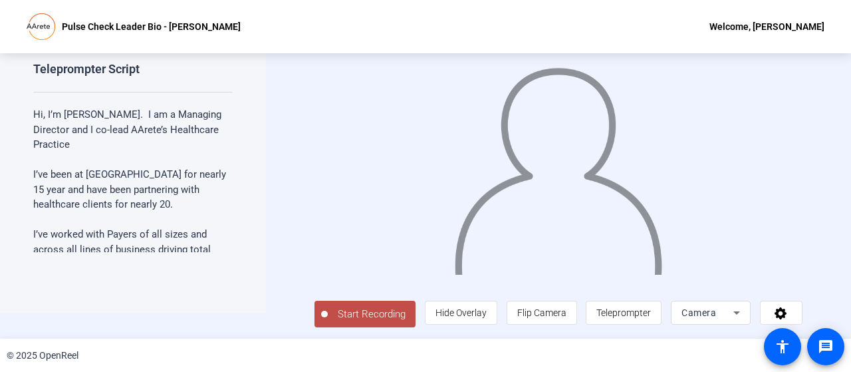
scroll to position [27, 0]
click at [634, 309] on span "Teleprompter" at bounding box center [623, 311] width 54 height 25
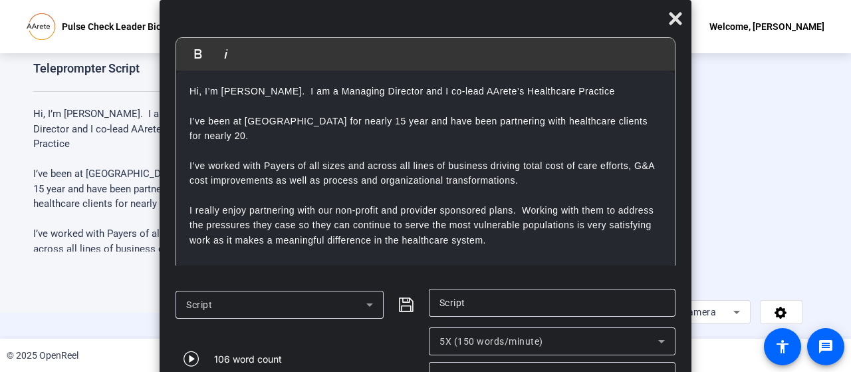
click at [839, 132] on div "Start Recording person Hide Overlay flip Flip Camera article Teleprompter Camera" at bounding box center [558, 169] width 585 height 285
click at [667, 19] on icon "Close" at bounding box center [675, 19] width 16 height 16
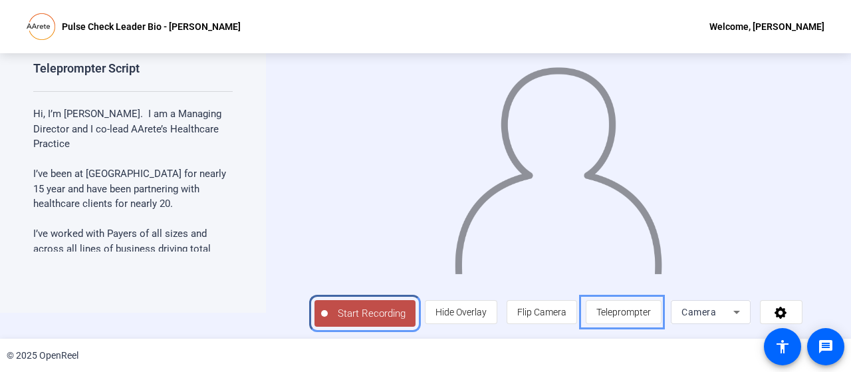
click at [358, 314] on span "Start Recording" at bounding box center [372, 313] width 88 height 15
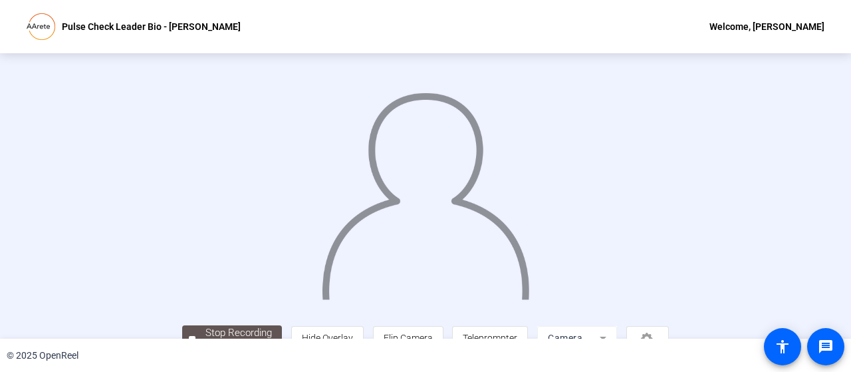
scroll to position [90, 0]
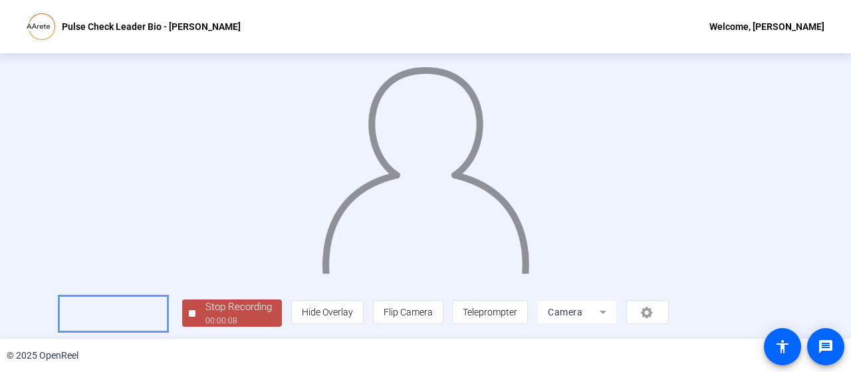
click at [205, 324] on div "00:00:08" at bounding box center [238, 320] width 66 height 12
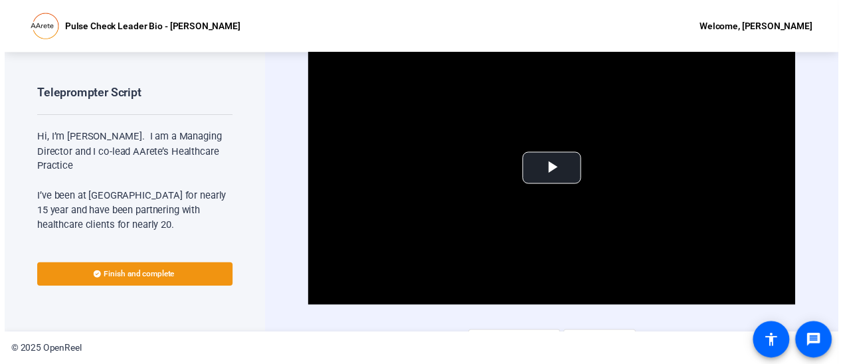
scroll to position [24, 0]
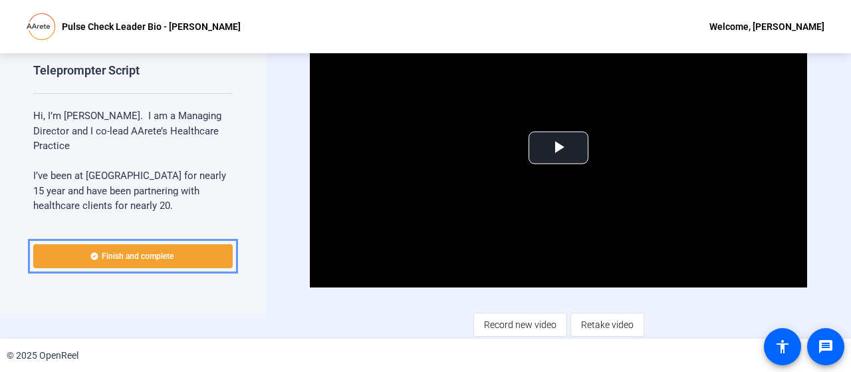
click at [189, 251] on span at bounding box center [132, 256] width 199 height 32
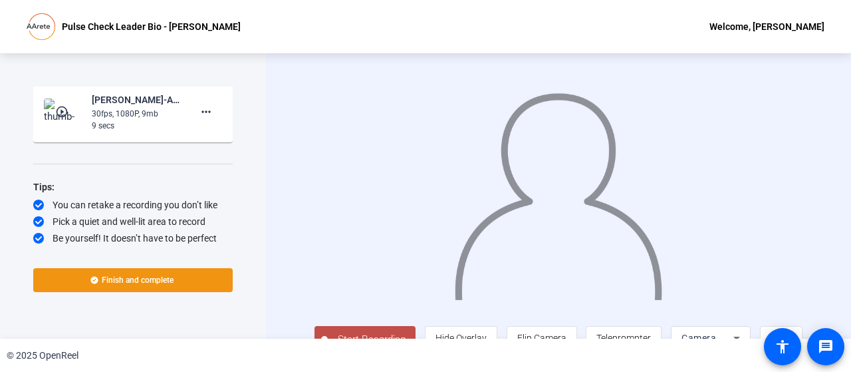
scroll to position [246, 0]
click at [198, 108] on mat-icon "more_horiz" at bounding box center [206, 112] width 16 height 16
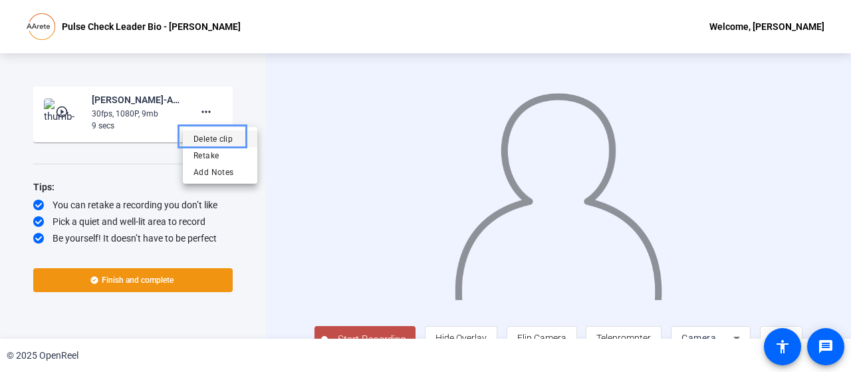
click at [218, 136] on span "Delete clip" at bounding box center [219, 138] width 53 height 16
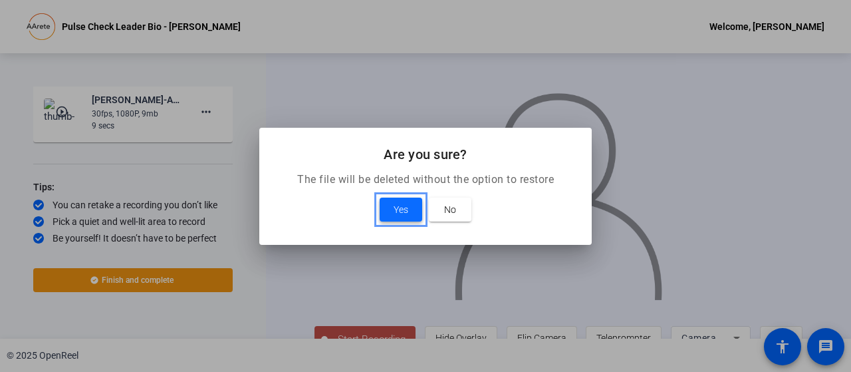
click at [395, 203] on span "Yes" at bounding box center [400, 209] width 15 height 16
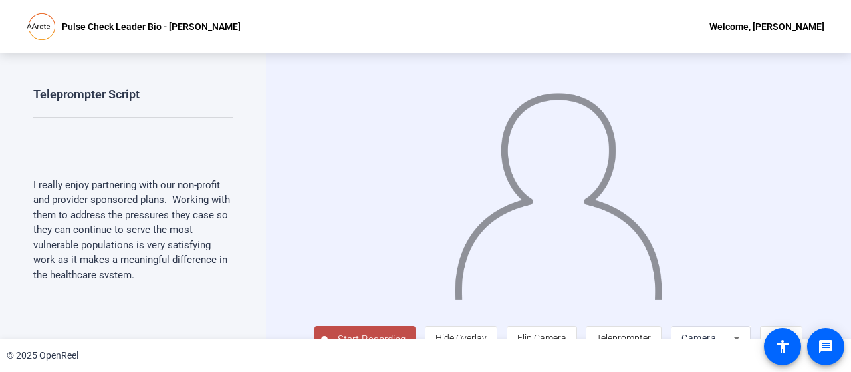
scroll to position [27, 0]
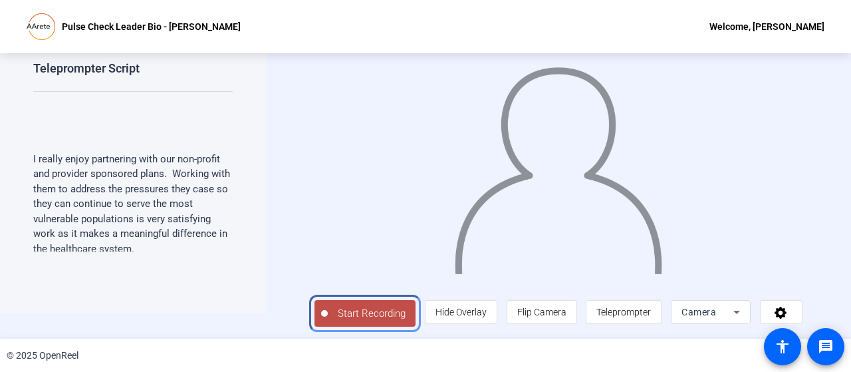
click at [347, 312] on span "Start Recording" at bounding box center [372, 313] width 88 height 15
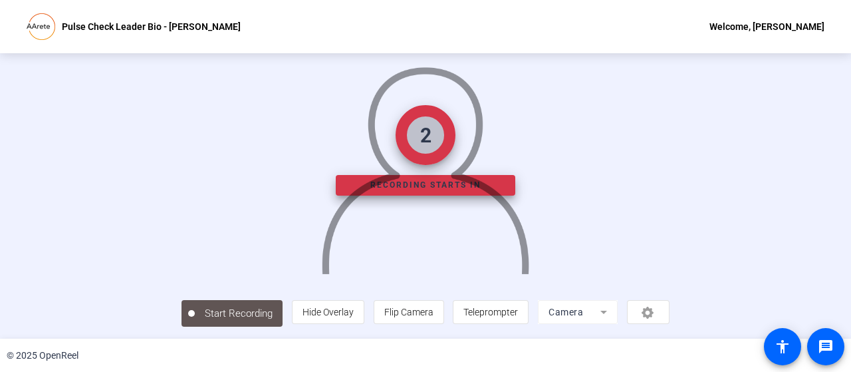
scroll to position [90, 0]
click at [518, 315] on span "Teleprompter" at bounding box center [490, 311] width 54 height 11
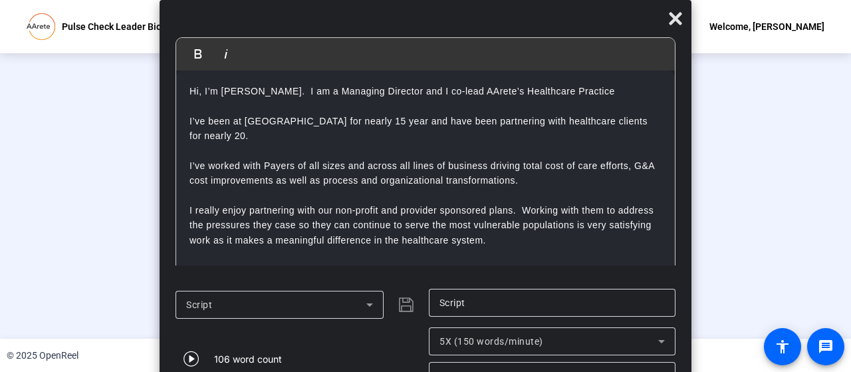
scroll to position [90, 0]
click at [674, 20] on icon "Close" at bounding box center [675, 18] width 13 height 13
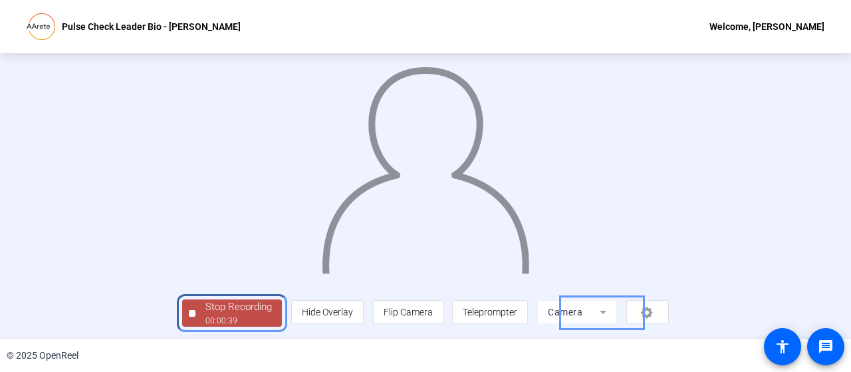
click at [205, 322] on div "00:00:39" at bounding box center [238, 320] width 66 height 12
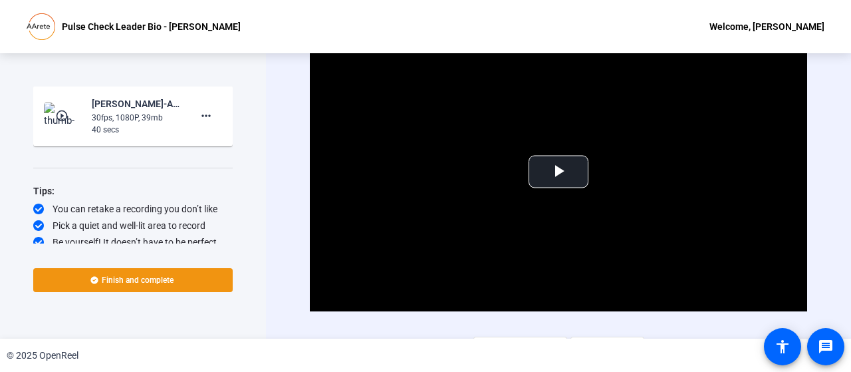
scroll to position [246, 0]
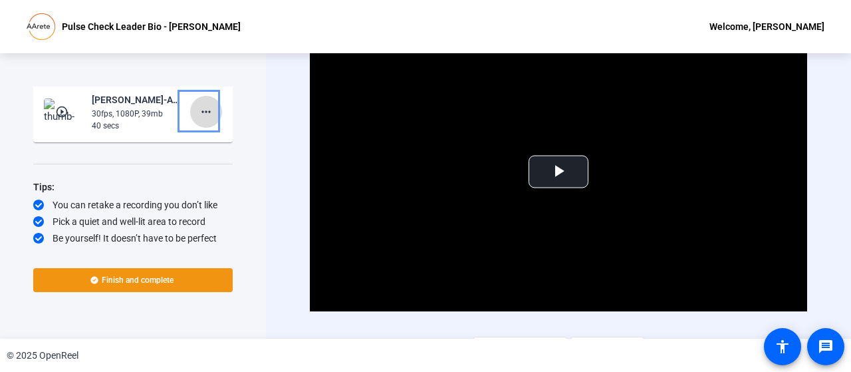
click at [198, 108] on mat-icon "more_horiz" at bounding box center [206, 112] width 16 height 16
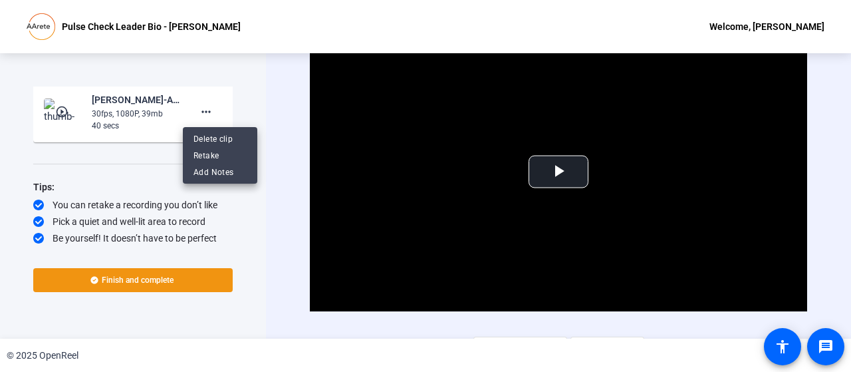
click at [65, 104] on div at bounding box center [425, 186] width 851 height 372
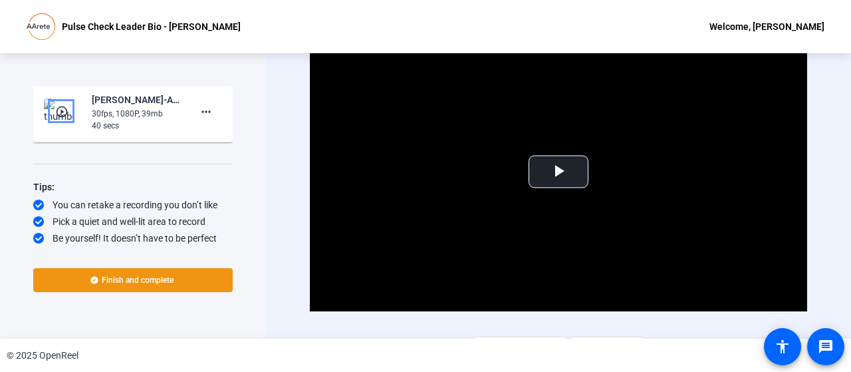
click at [57, 110] on mat-icon "play_circle_outline" at bounding box center [63, 111] width 16 height 13
click at [558, 171] on span "color: darkslategray" at bounding box center [558, 171] width 0 height 0
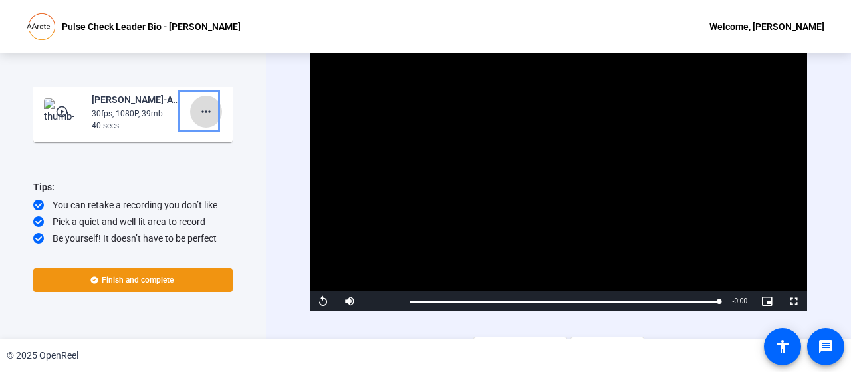
click at [207, 109] on span at bounding box center [206, 112] width 32 height 32
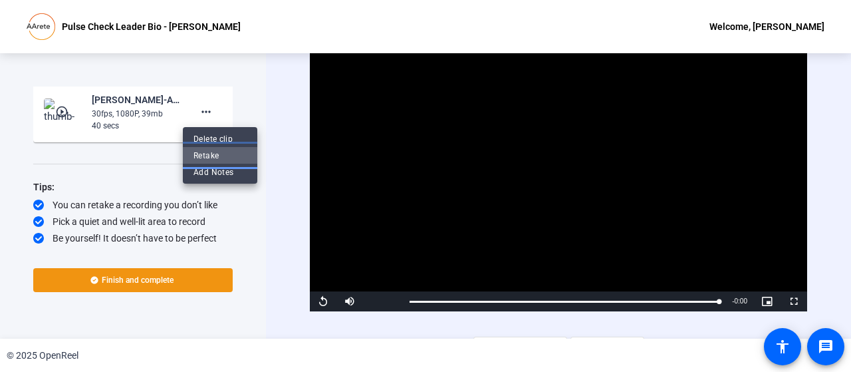
click at [207, 157] on span "Retake" at bounding box center [219, 155] width 53 height 16
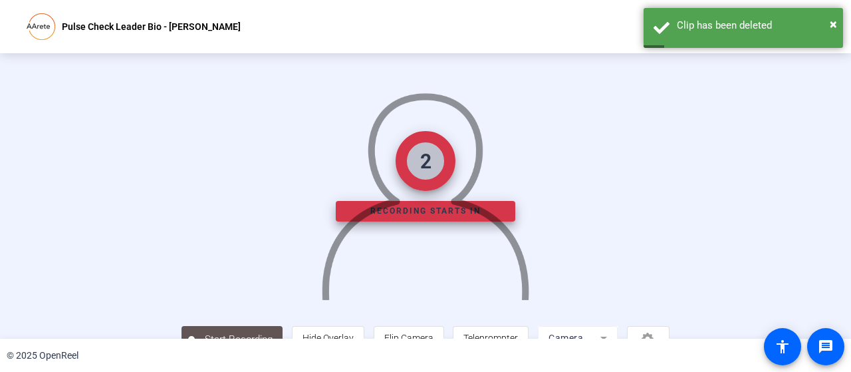
scroll to position [90, 0]
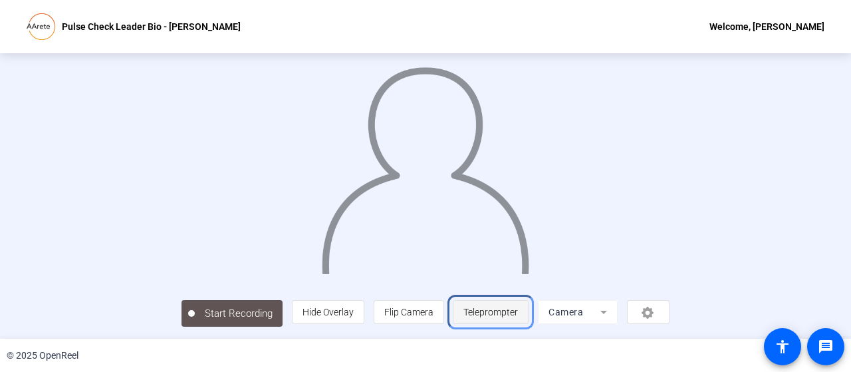
click at [518, 310] on span "Teleprompter" at bounding box center [490, 311] width 54 height 25
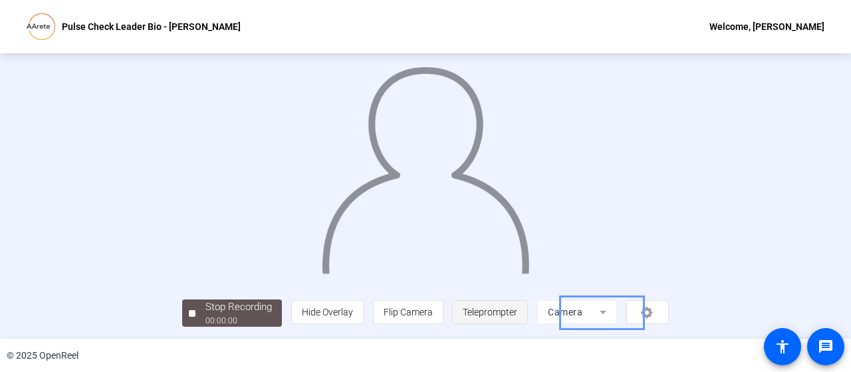
scroll to position [90, 0]
click at [517, 304] on span "Teleprompter" at bounding box center [490, 311] width 54 height 25
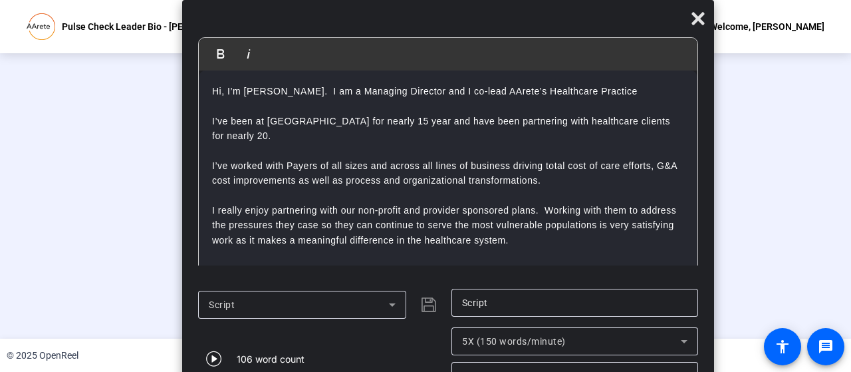
drag, startPoint x: 502, startPoint y: 16, endPoint x: 525, endPoint y: -80, distance: 99.0
click at [525, 0] on html "Accessibility Screen-Reader Guide, Feedback, and Issue Reporting | New window P…" at bounding box center [425, 186] width 851 height 372
click at [205, 314] on div "Stop Recording" at bounding box center [238, 306] width 66 height 15
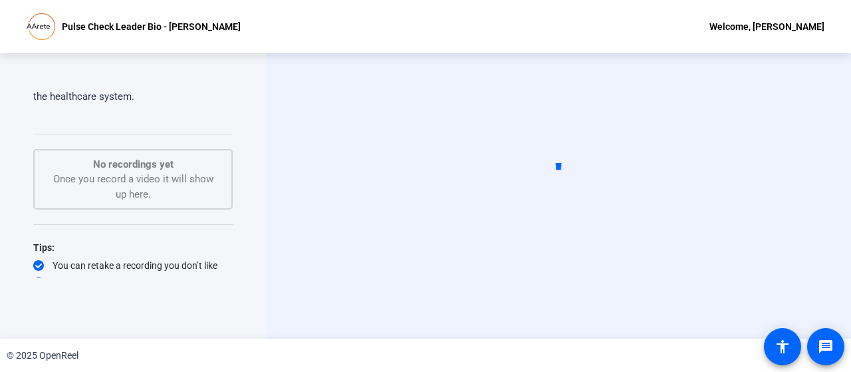
scroll to position [0, 0]
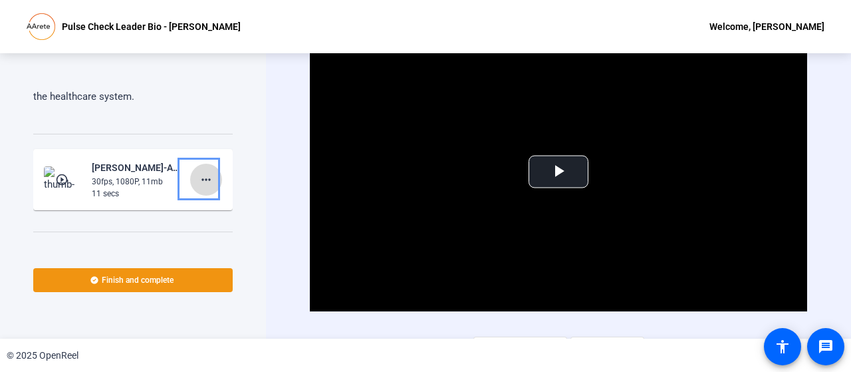
click at [200, 177] on mat-icon "more_horiz" at bounding box center [206, 179] width 16 height 16
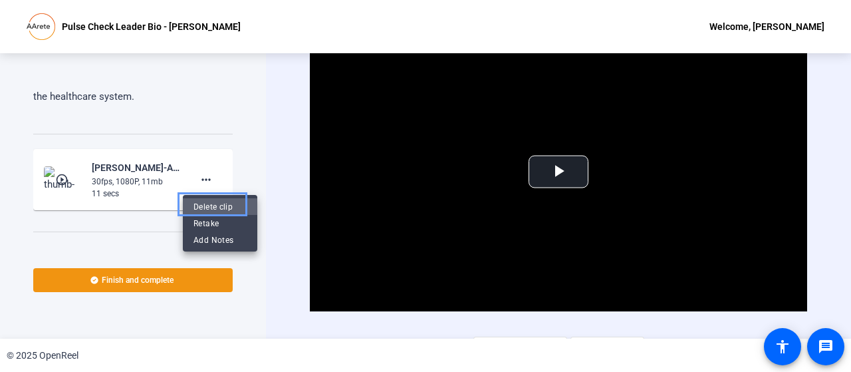
click at [219, 203] on span "Delete clip" at bounding box center [219, 206] width 53 height 16
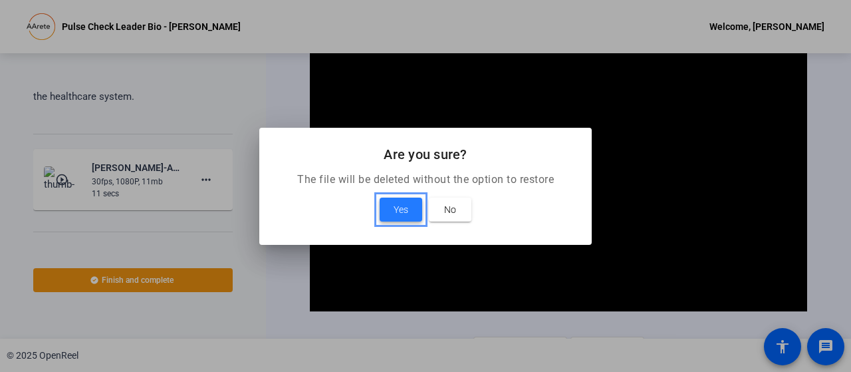
click at [401, 203] on span "Yes" at bounding box center [400, 209] width 15 height 16
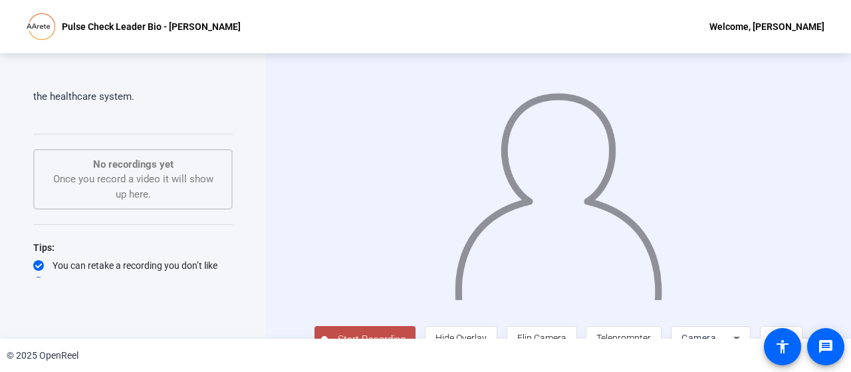
scroll to position [27, 0]
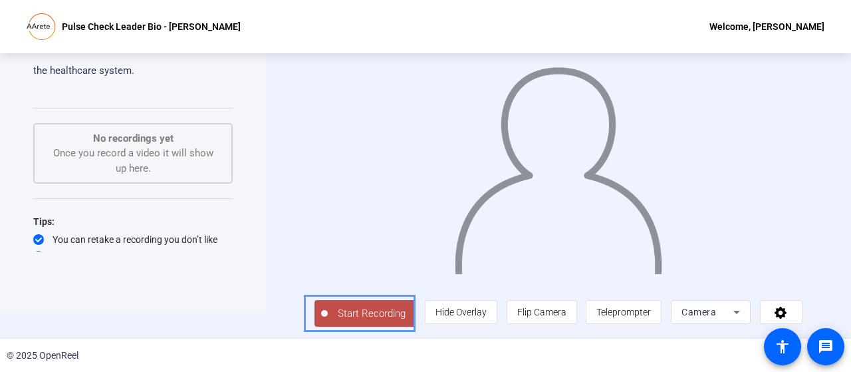
click at [370, 322] on button "Start Recording" at bounding box center [364, 313] width 101 height 27
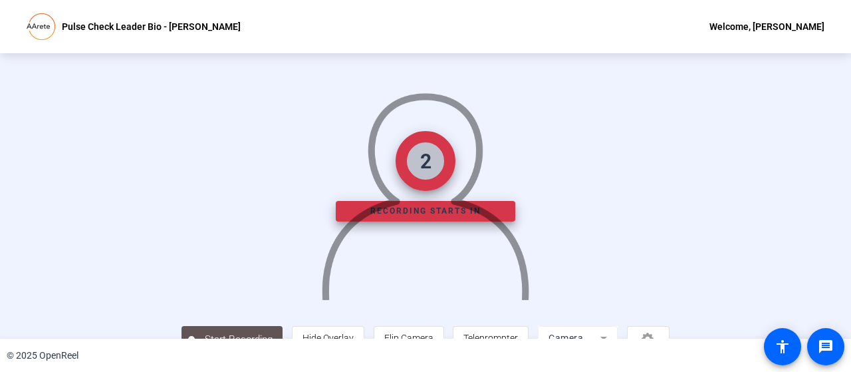
scroll to position [90, 0]
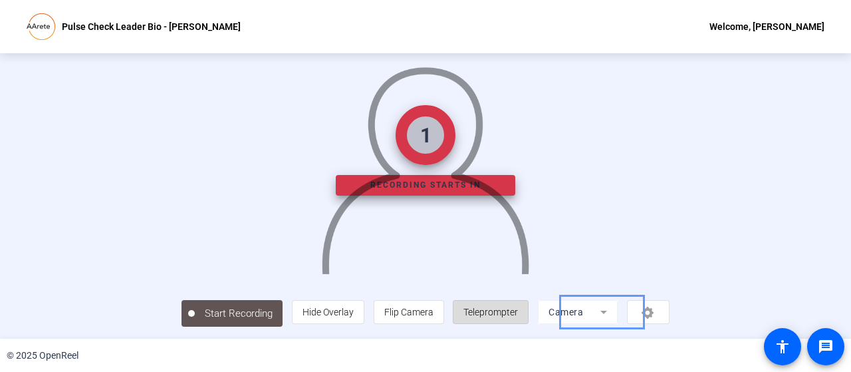
click at [518, 312] on span "Teleprompter" at bounding box center [490, 311] width 54 height 25
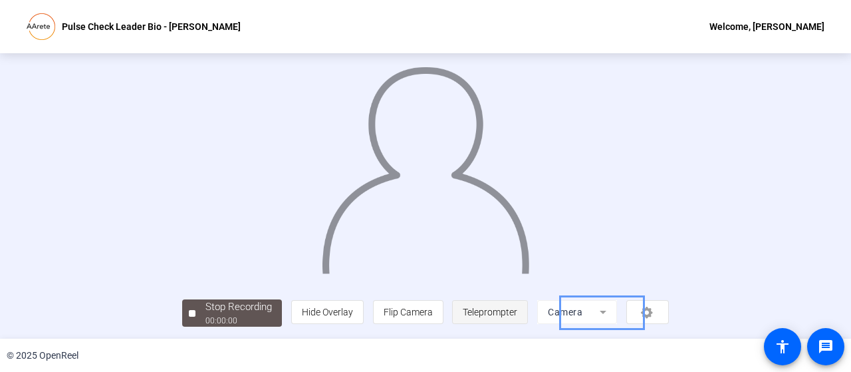
scroll to position [90, 0]
click at [517, 315] on span "Teleprompter" at bounding box center [490, 311] width 54 height 25
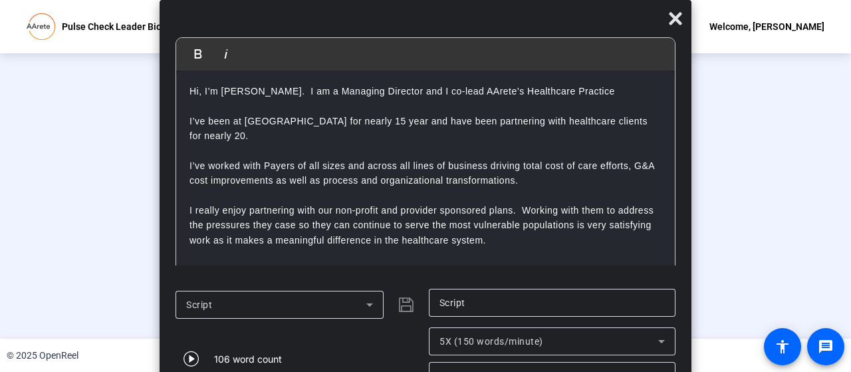
click at [205, 307] on div "Stop Recording" at bounding box center [238, 306] width 66 height 15
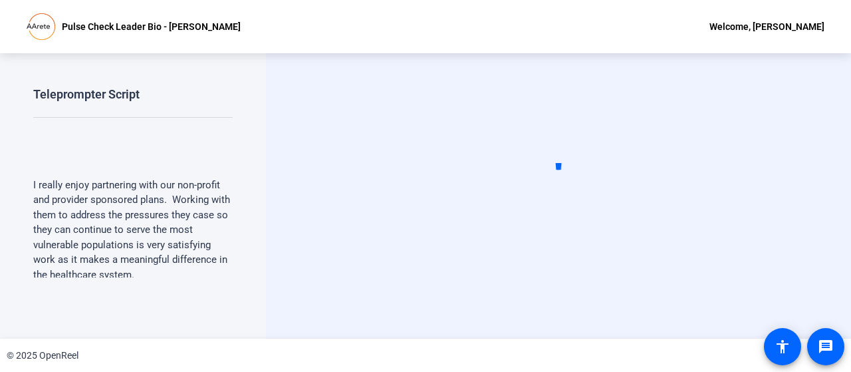
scroll to position [205, 0]
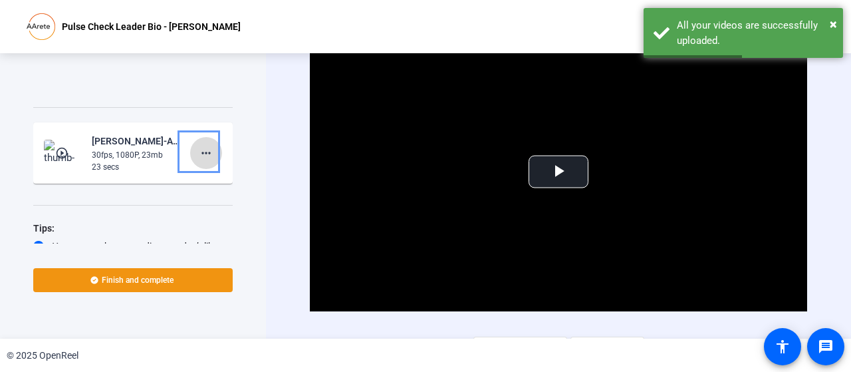
click at [203, 153] on mat-icon "more_horiz" at bounding box center [206, 153] width 16 height 16
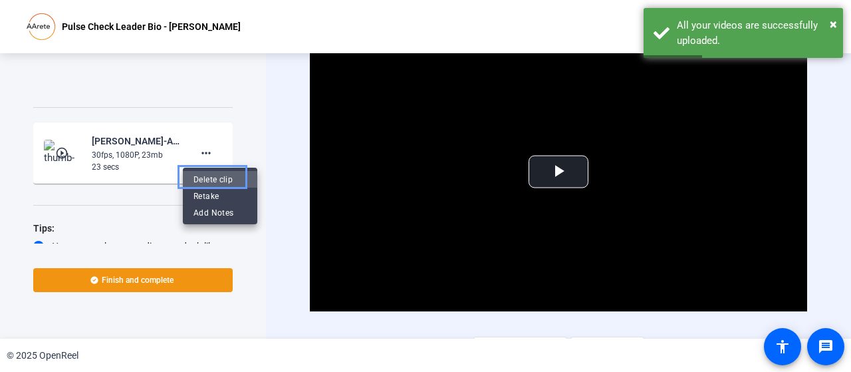
click at [215, 180] on span "Delete clip" at bounding box center [219, 179] width 53 height 16
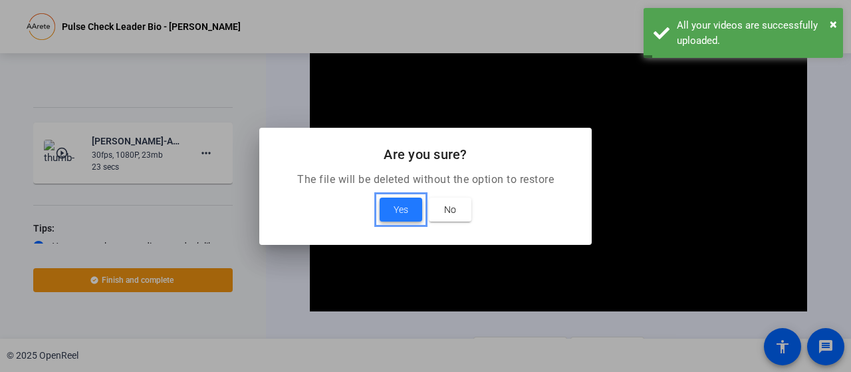
click at [411, 211] on span at bounding box center [400, 209] width 43 height 32
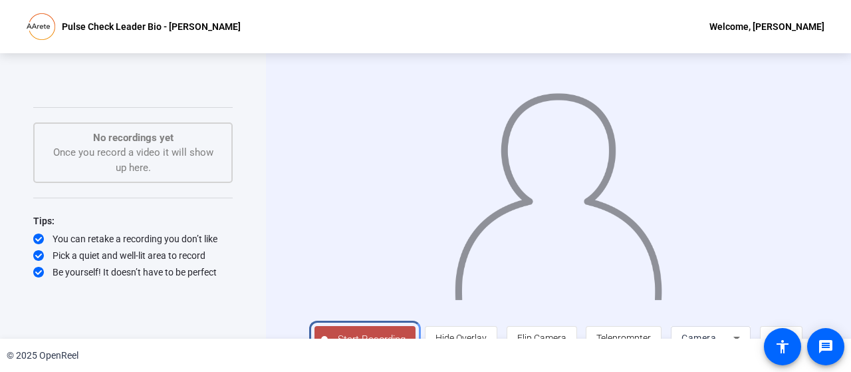
click at [372, 334] on span "Start Recording" at bounding box center [372, 339] width 88 height 15
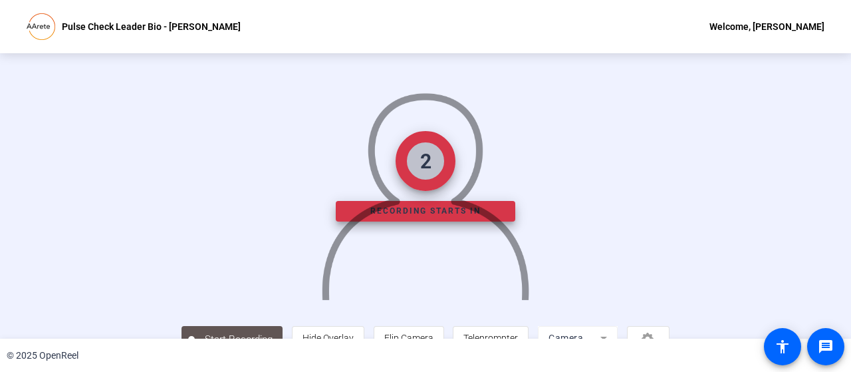
scroll to position [90, 0]
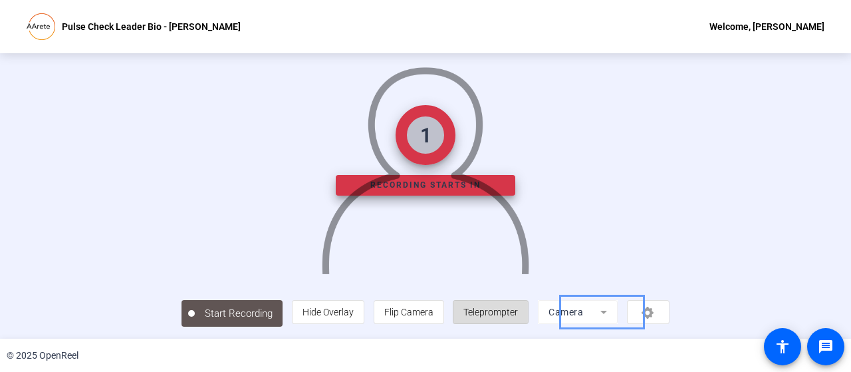
click at [518, 314] on span "Teleprompter" at bounding box center [490, 311] width 54 height 25
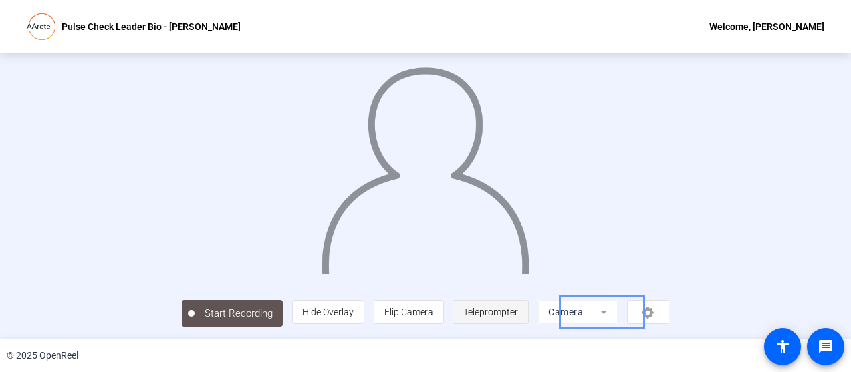
scroll to position [90, 0]
click at [517, 314] on span "Teleprompter" at bounding box center [490, 311] width 54 height 25
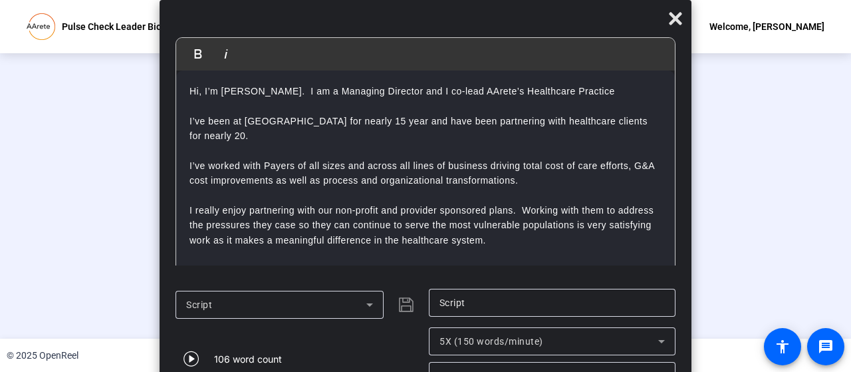
click at [205, 307] on div "Stop Recording" at bounding box center [238, 306] width 66 height 15
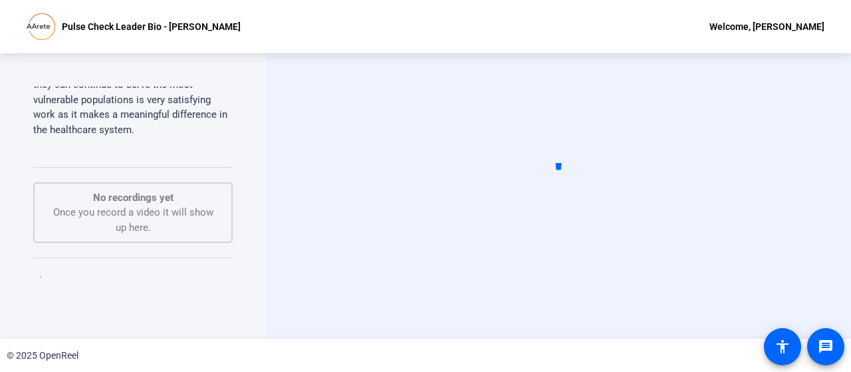
scroll to position [205, 0]
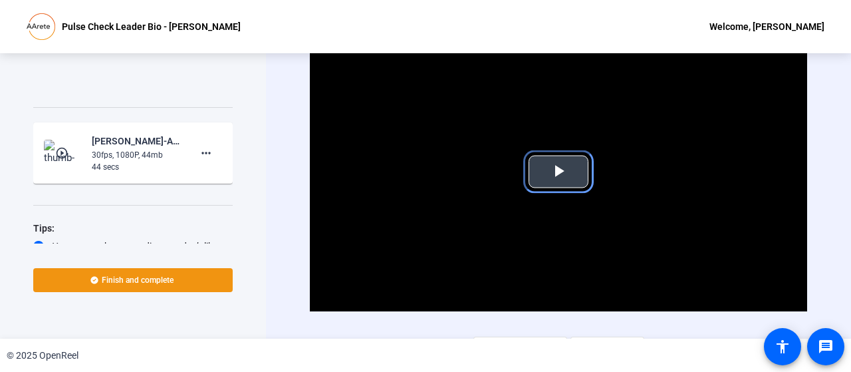
click at [558, 171] on span "Video Player" at bounding box center [558, 171] width 0 height 0
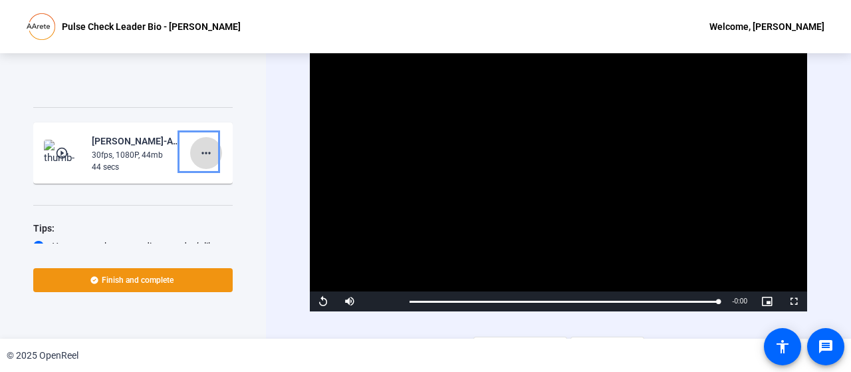
click at [201, 148] on mat-icon "more_horiz" at bounding box center [206, 153] width 16 height 16
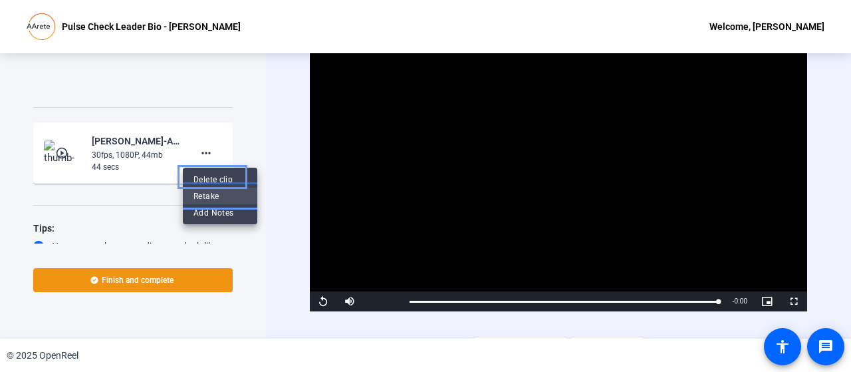
click at [209, 195] on span "Retake" at bounding box center [219, 196] width 53 height 16
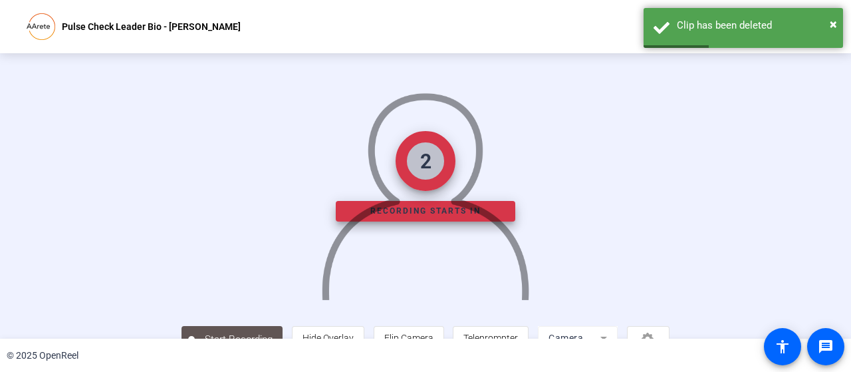
scroll to position [90, 0]
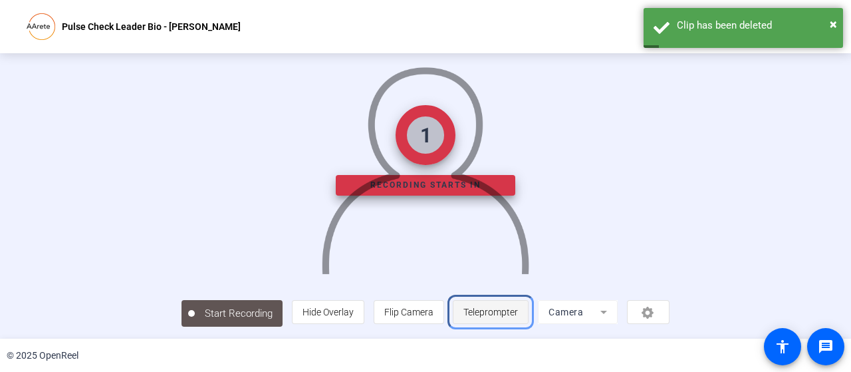
click at [518, 310] on span "Teleprompter" at bounding box center [490, 311] width 54 height 25
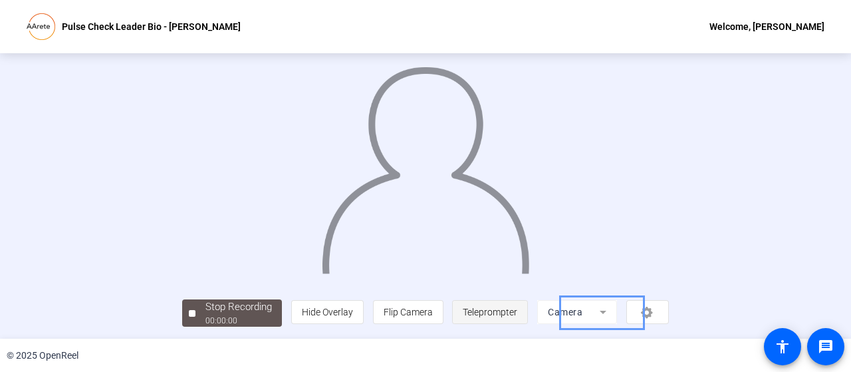
scroll to position [90, 0]
click at [517, 310] on span "Teleprompter" at bounding box center [490, 311] width 54 height 25
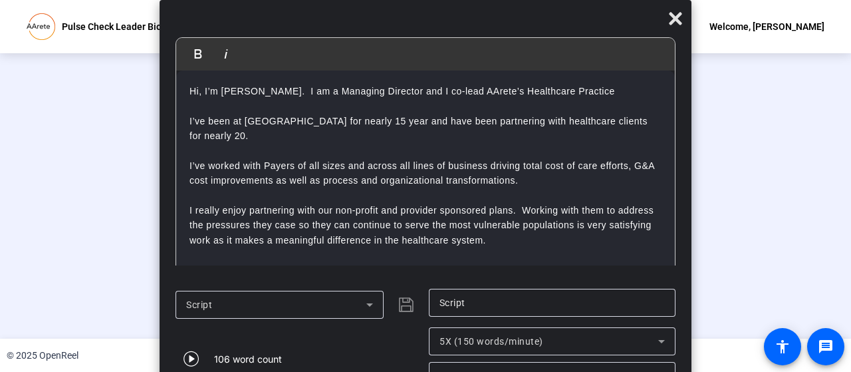
click at [182, 306] on button "Stop Recording 00:00:47" at bounding box center [232, 312] width 100 height 27
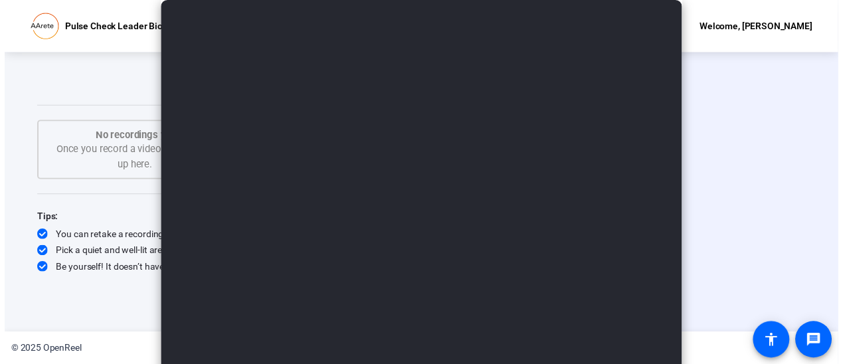
scroll to position [0, 0]
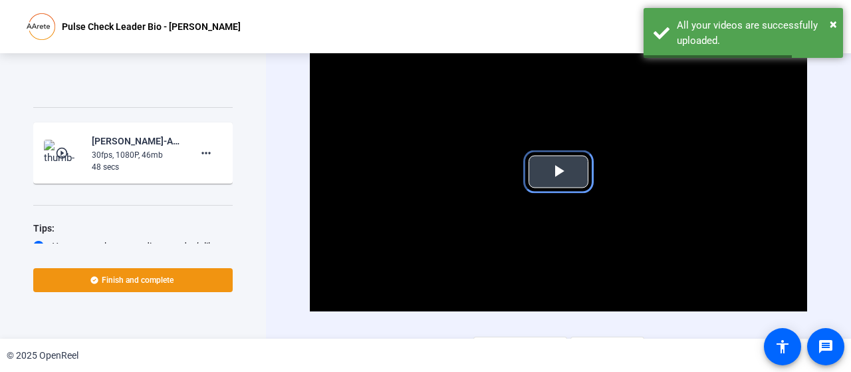
click at [558, 171] on span "Video Player" at bounding box center [558, 171] width 0 height 0
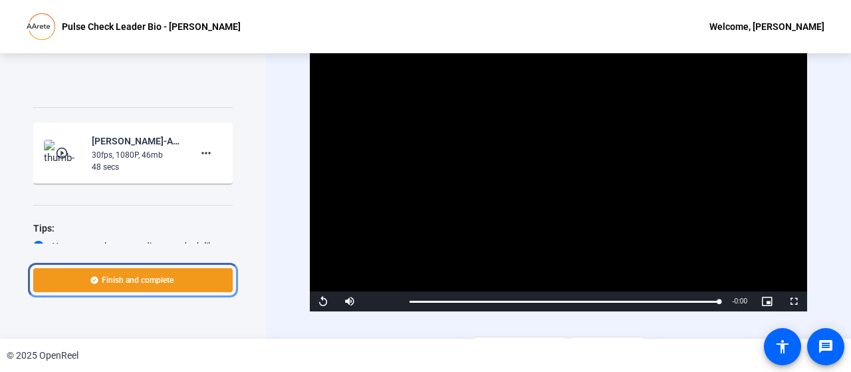
click at [149, 274] on span "Finish and complete" at bounding box center [138, 279] width 72 height 11
